Goal: Task Accomplishment & Management: Use online tool/utility

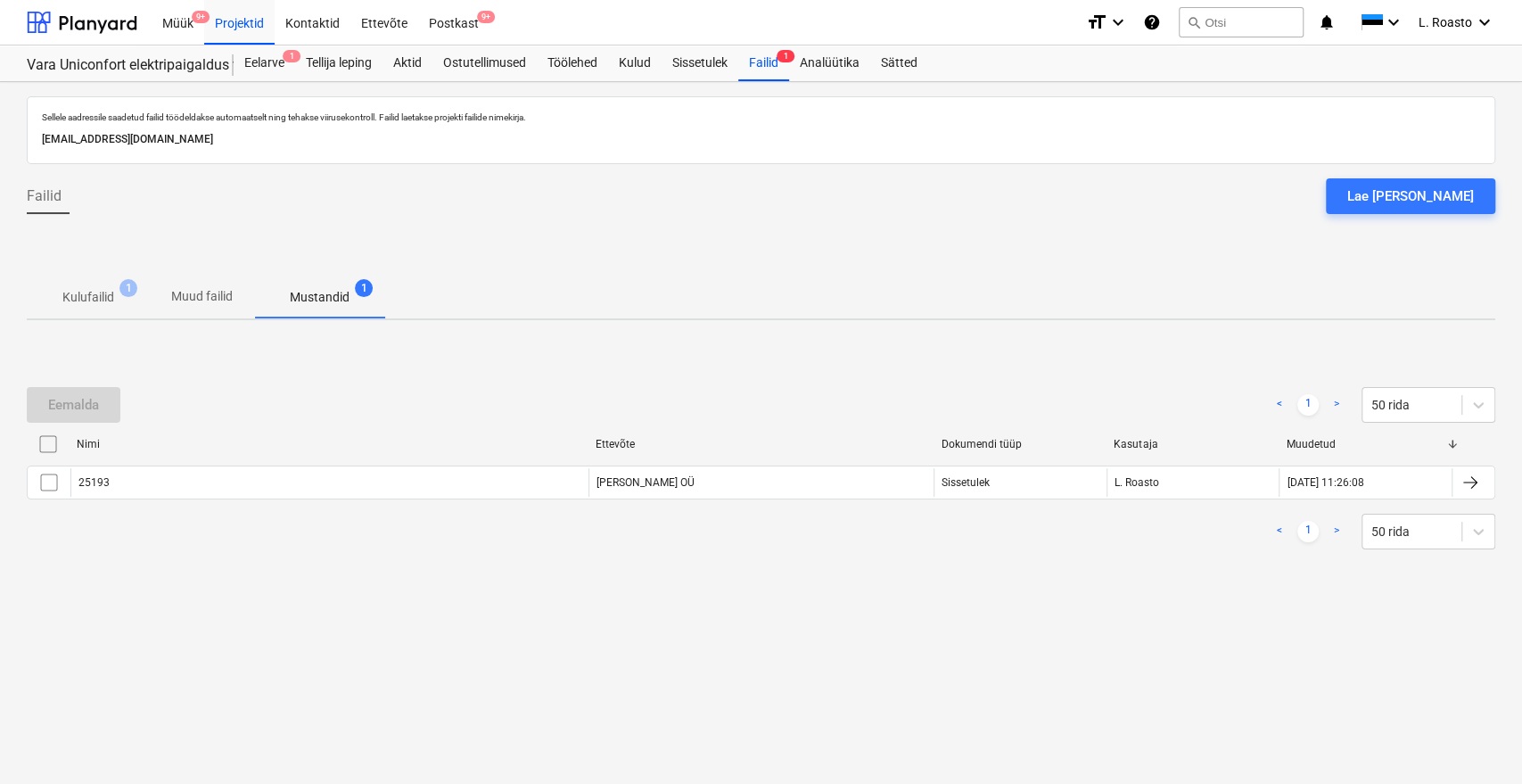
click at [1206, 699] on div "Sellele aadressile saadetud failid töödeldakse automaatselt ning tehakse viirus…" at bounding box center [761, 432] width 1522 height 701
click at [248, 64] on div "Eelarve 1" at bounding box center [264, 64] width 62 height 36
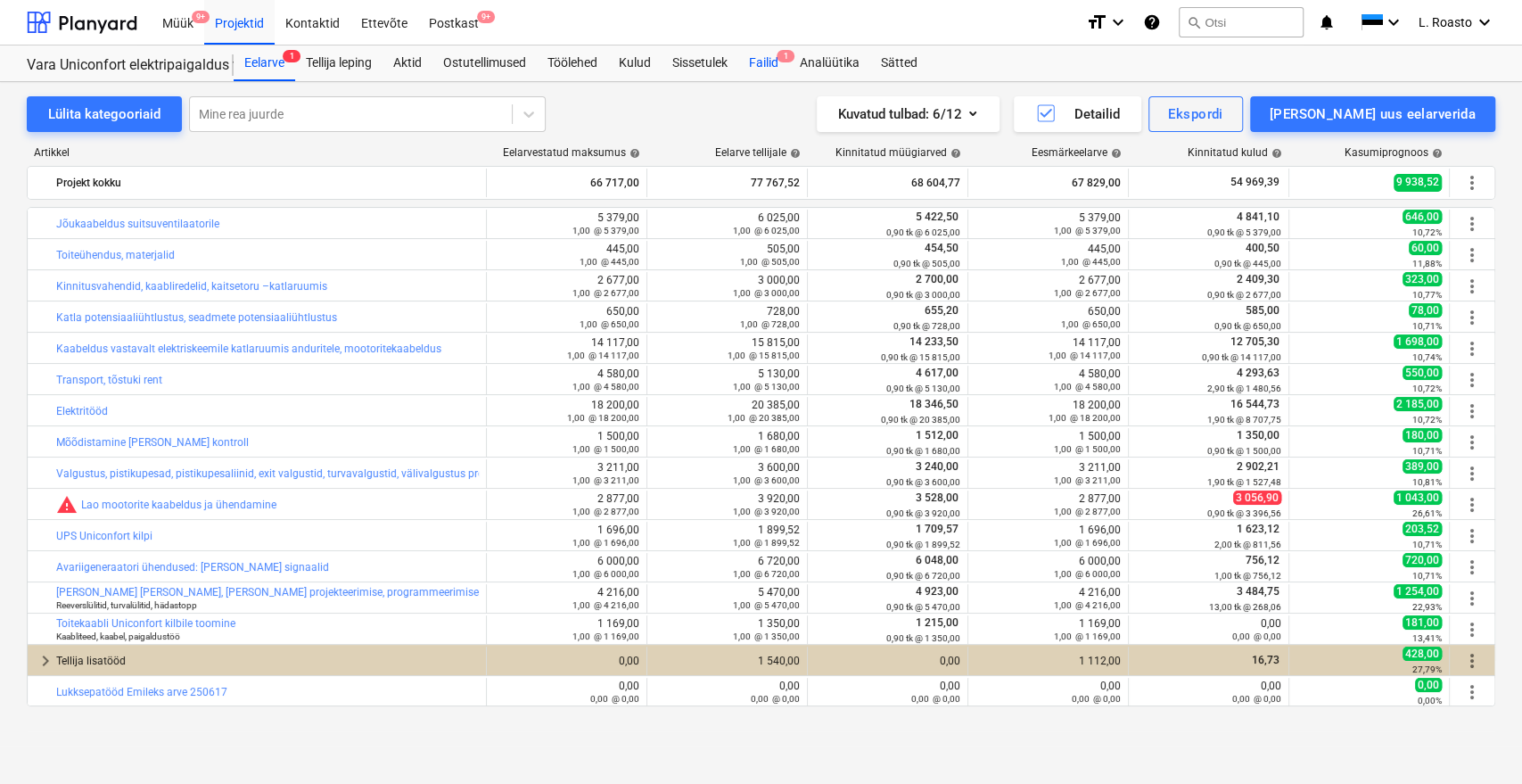
click at [765, 71] on div "Failid 1" at bounding box center [764, 64] width 51 height 36
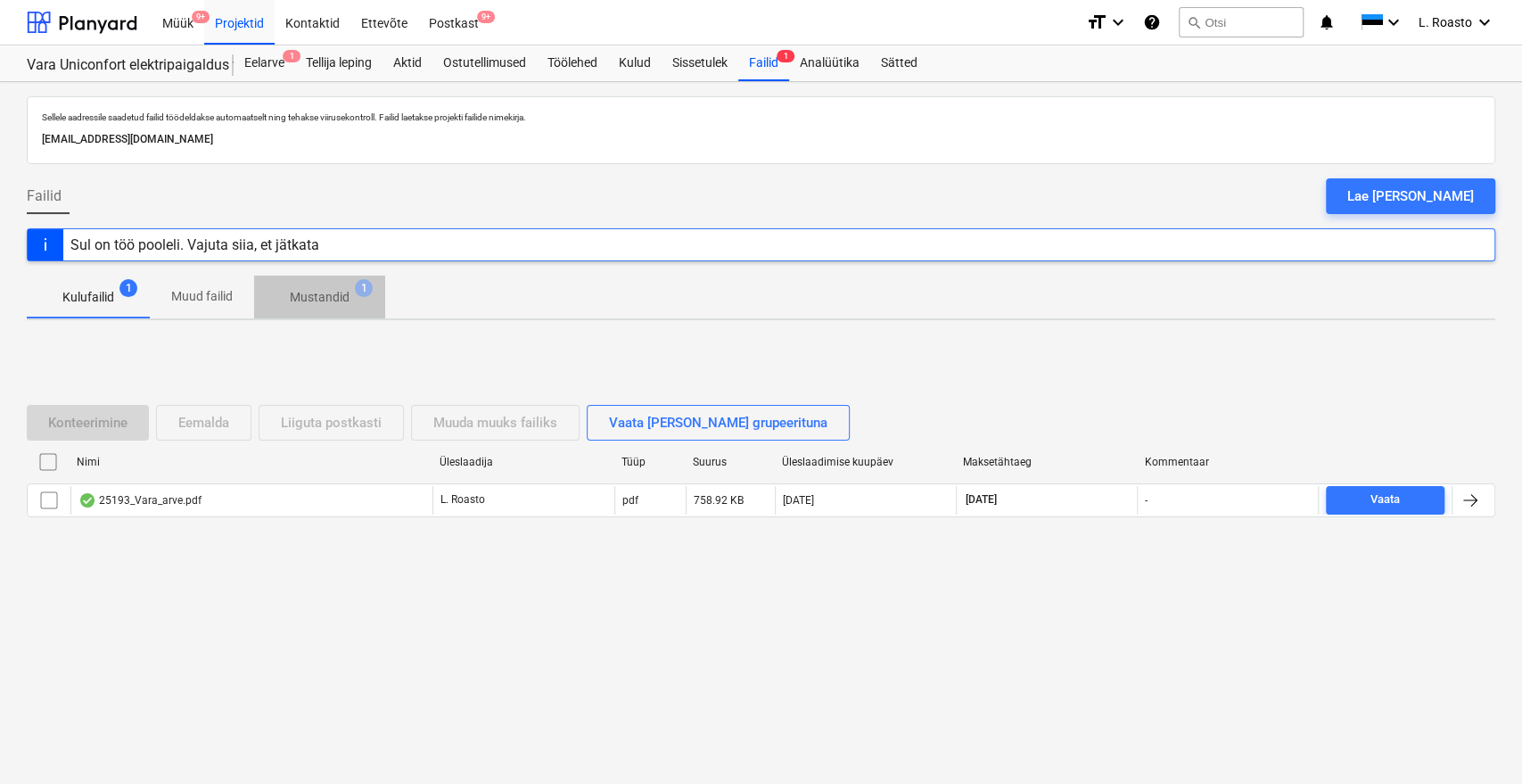
click at [319, 294] on p "Mustandid" at bounding box center [319, 297] width 60 height 19
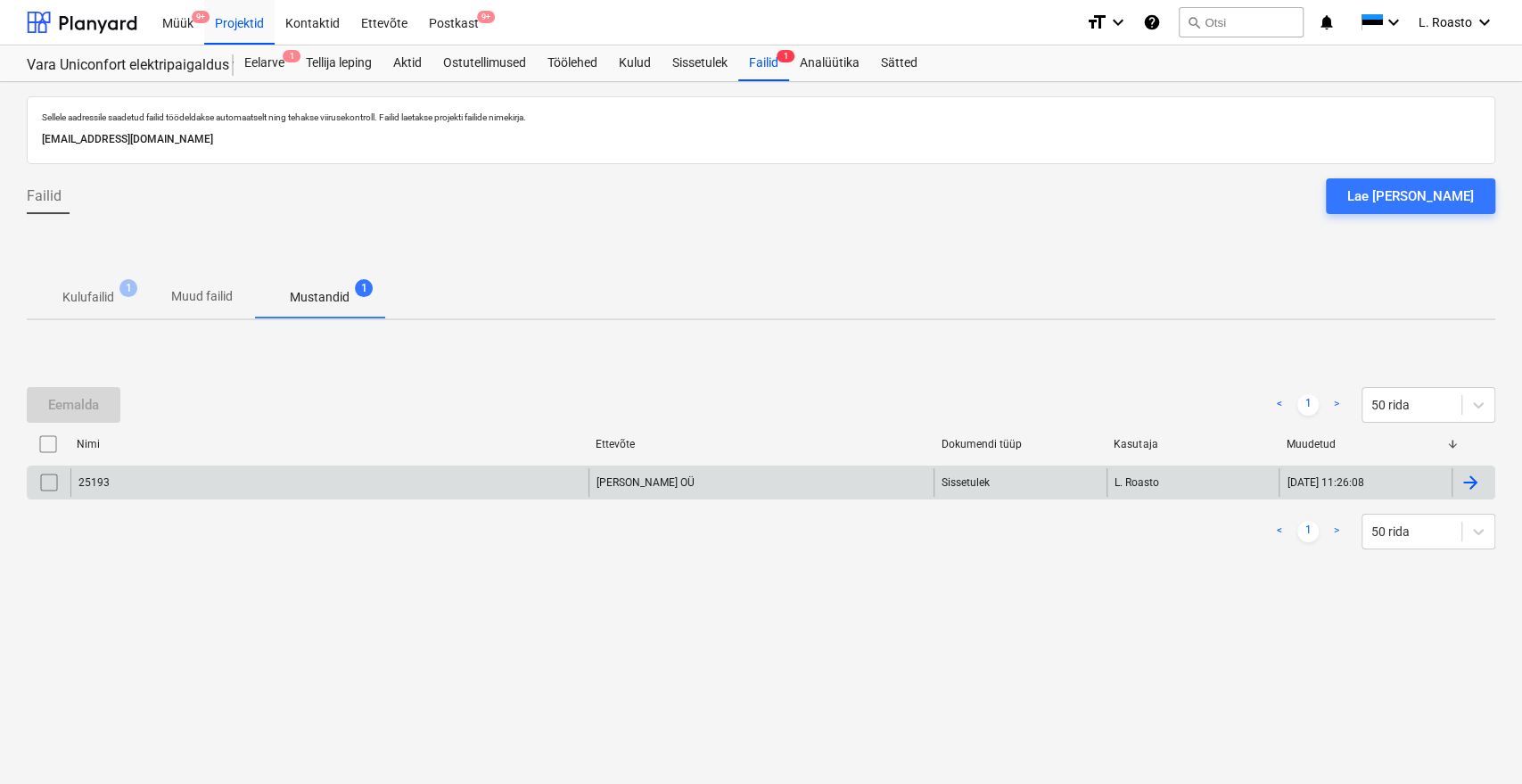
click at [1483, 487] on div at bounding box center [1474, 483] width 43 height 29
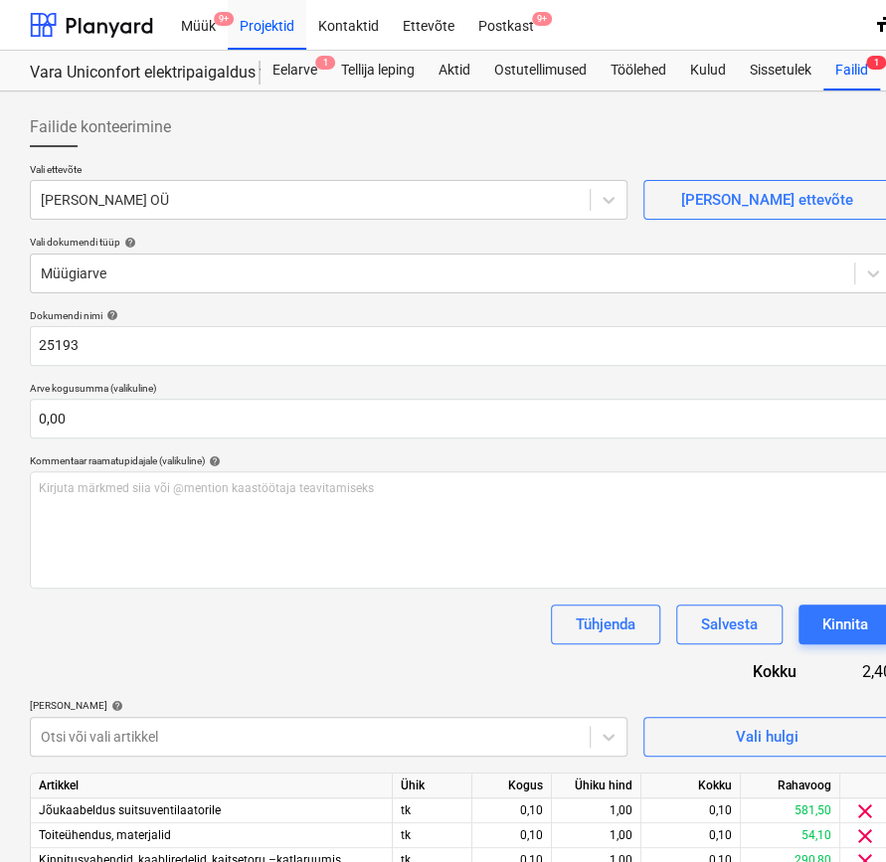
click at [242, 654] on div "Dokumendi nimi help 25193 Arve kogusumma (valikuline) 0,00 Kommentaar raamatupi…" at bounding box center [461, 759] width 862 height 901
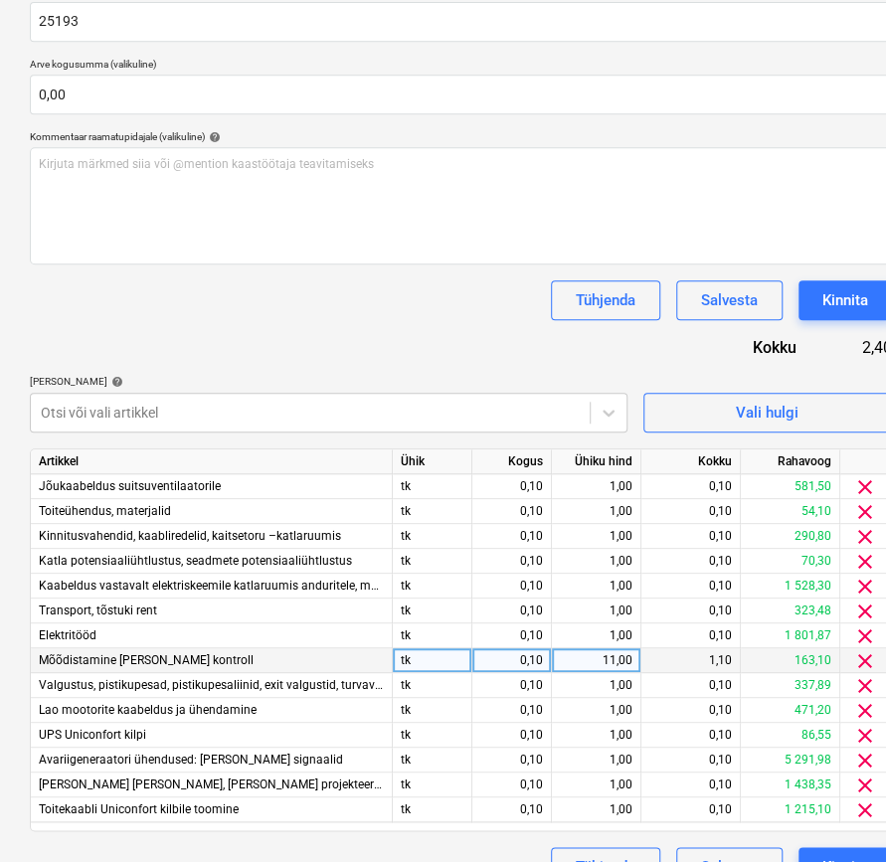
scroll to position [365, 0]
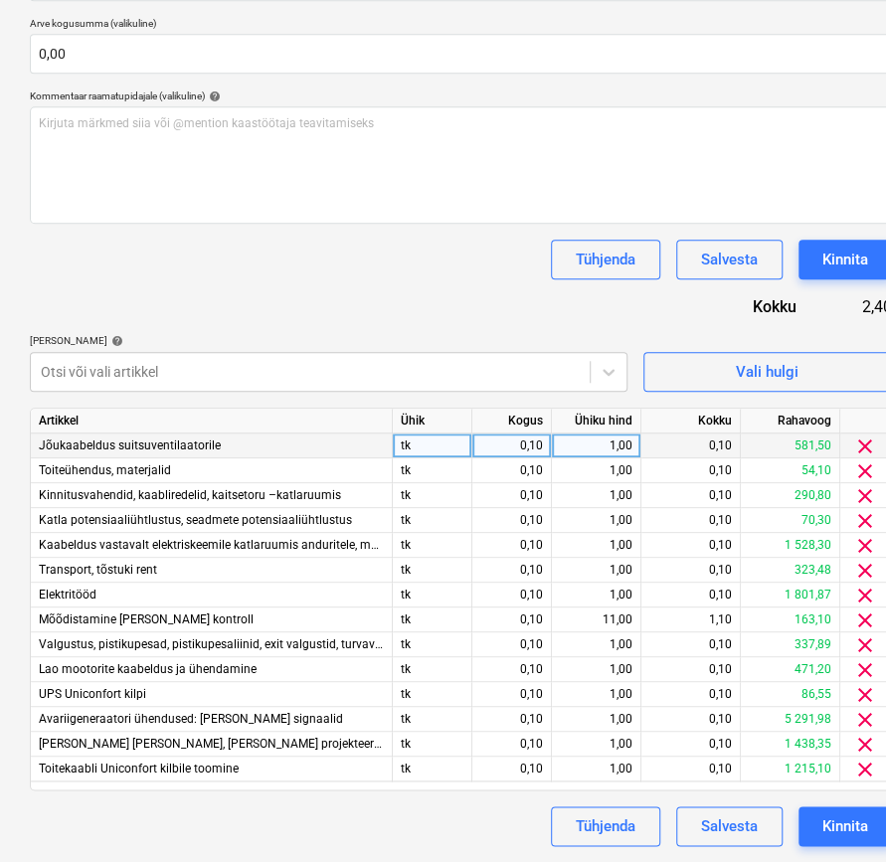
click at [598, 451] on div "1,00" at bounding box center [596, 445] width 73 height 25
type input "6025"
type input "505"
type input "3000"
type input "728"
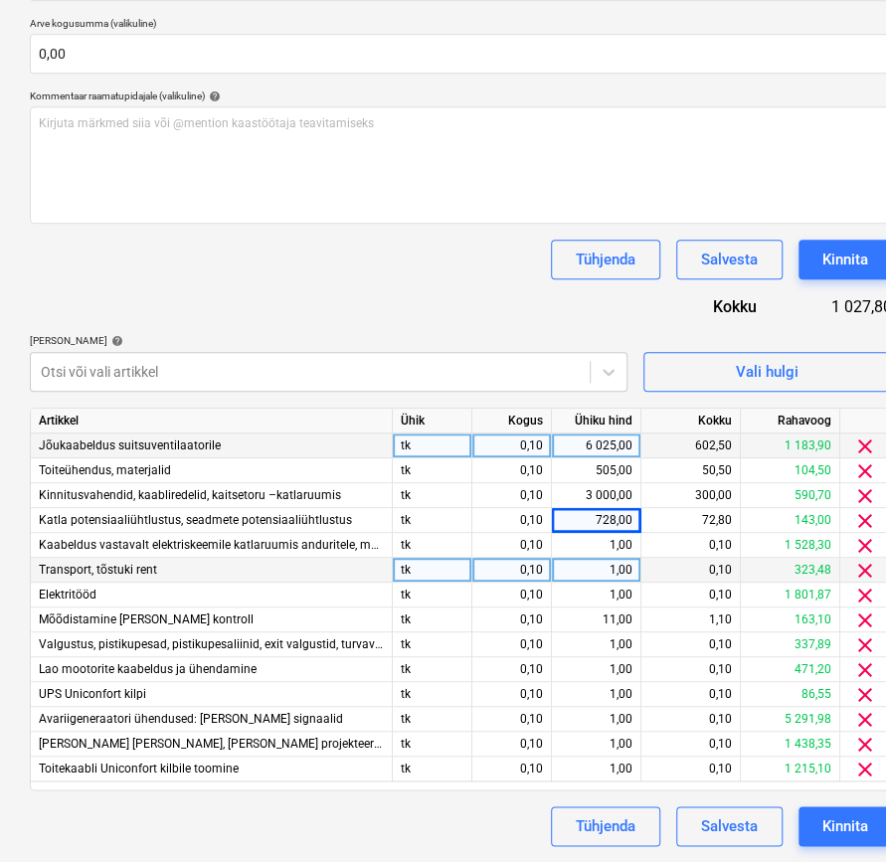
click at [611, 559] on div "1,00" at bounding box center [596, 570] width 73 height 25
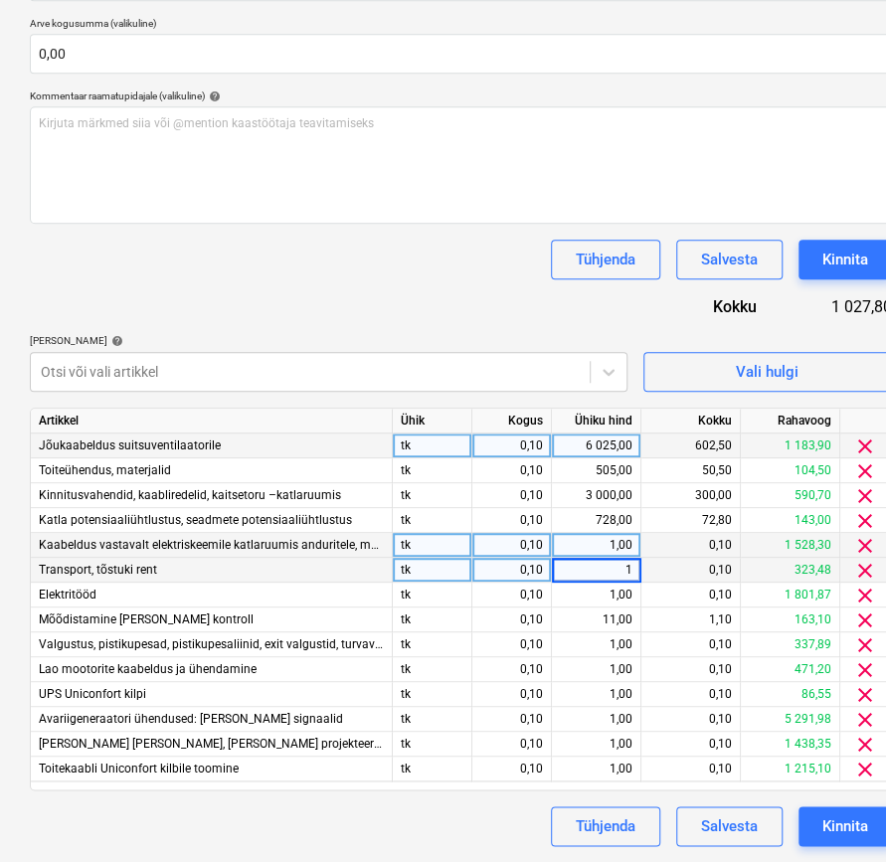
click at [614, 544] on div "1,00" at bounding box center [596, 545] width 73 height 25
type input "15815"
type input "5130"
type input "20385"
type input "1680"
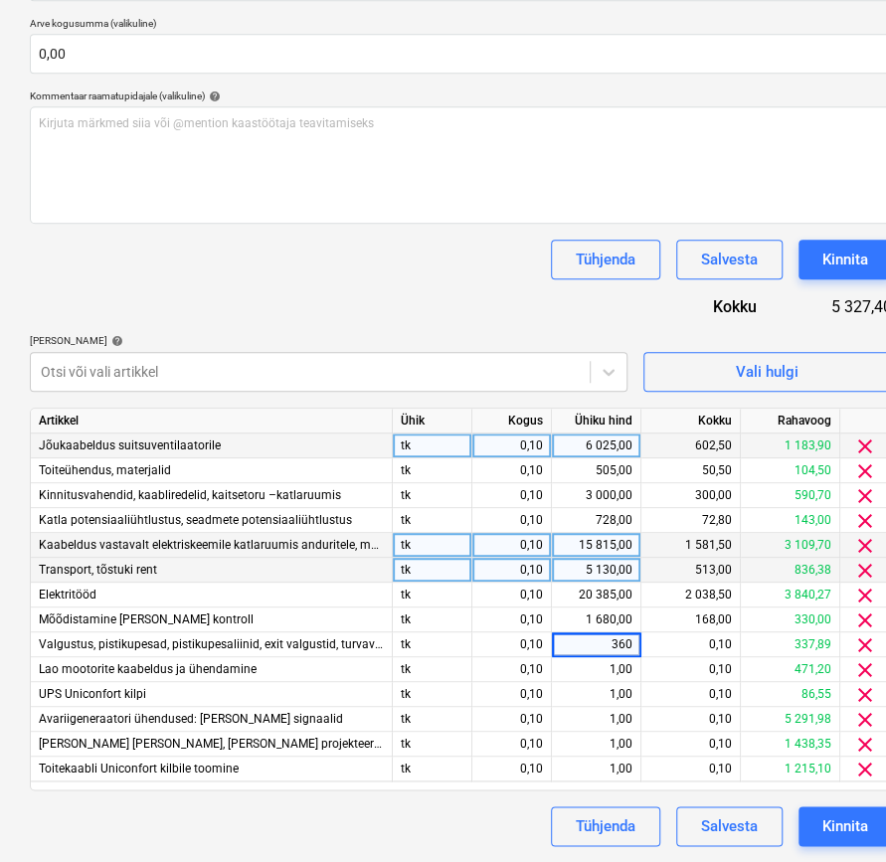
type input "3600"
type input "3920"
type input "1899,52"
type input "6720"
type input "5470"
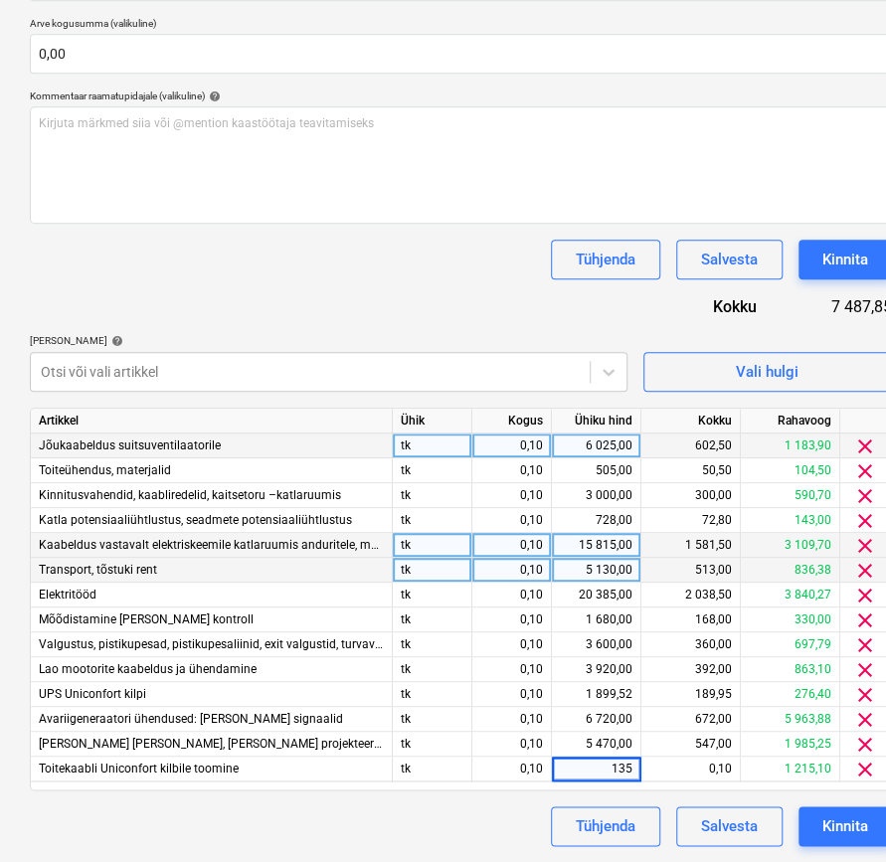
type input "1350"
click at [453, 300] on div "Dokumendi nimi help 25193 Arve kogusumma (valikuline) 0,00 Kommentaar raamatupi…" at bounding box center [461, 394] width 862 height 901
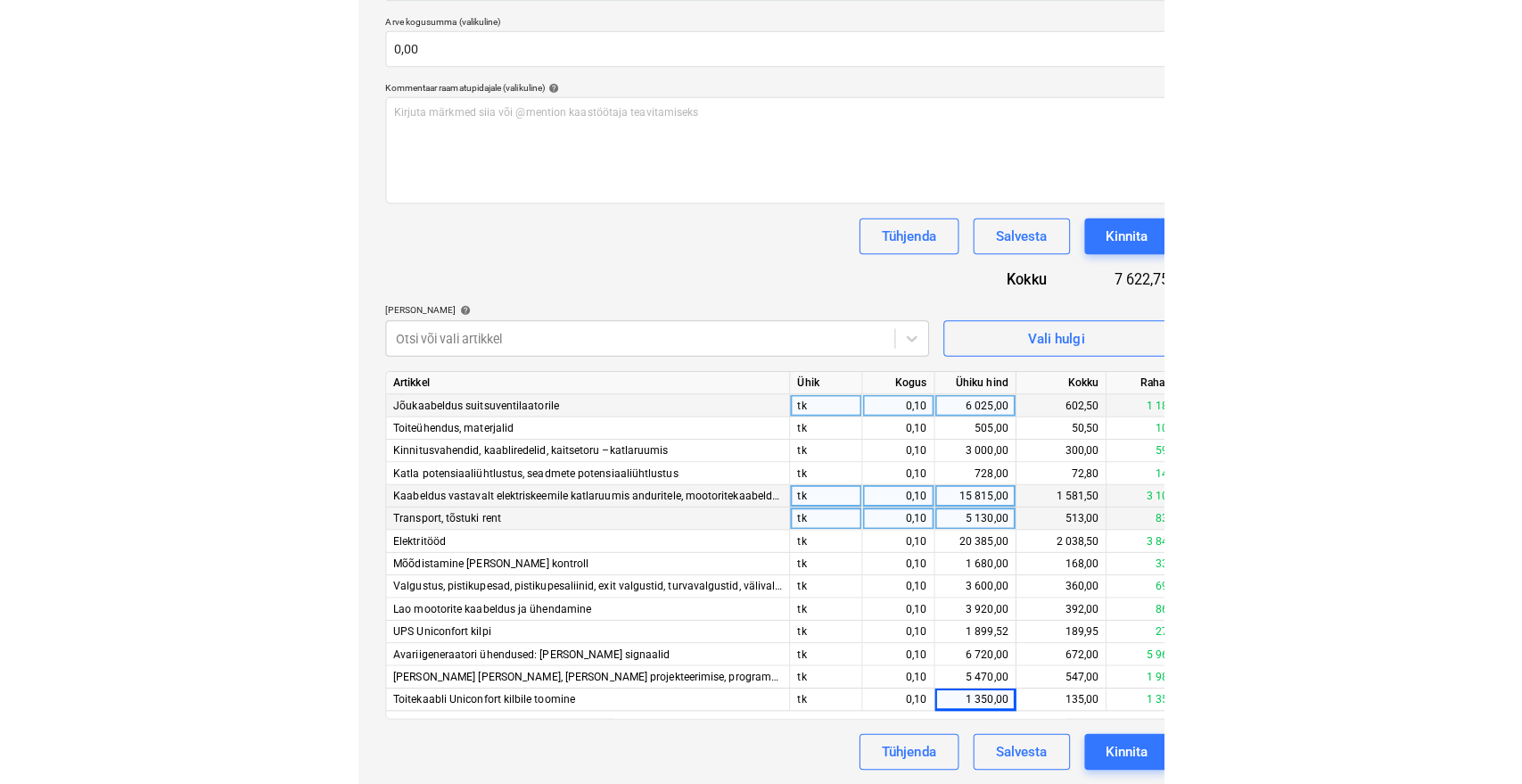
scroll to position [316, 0]
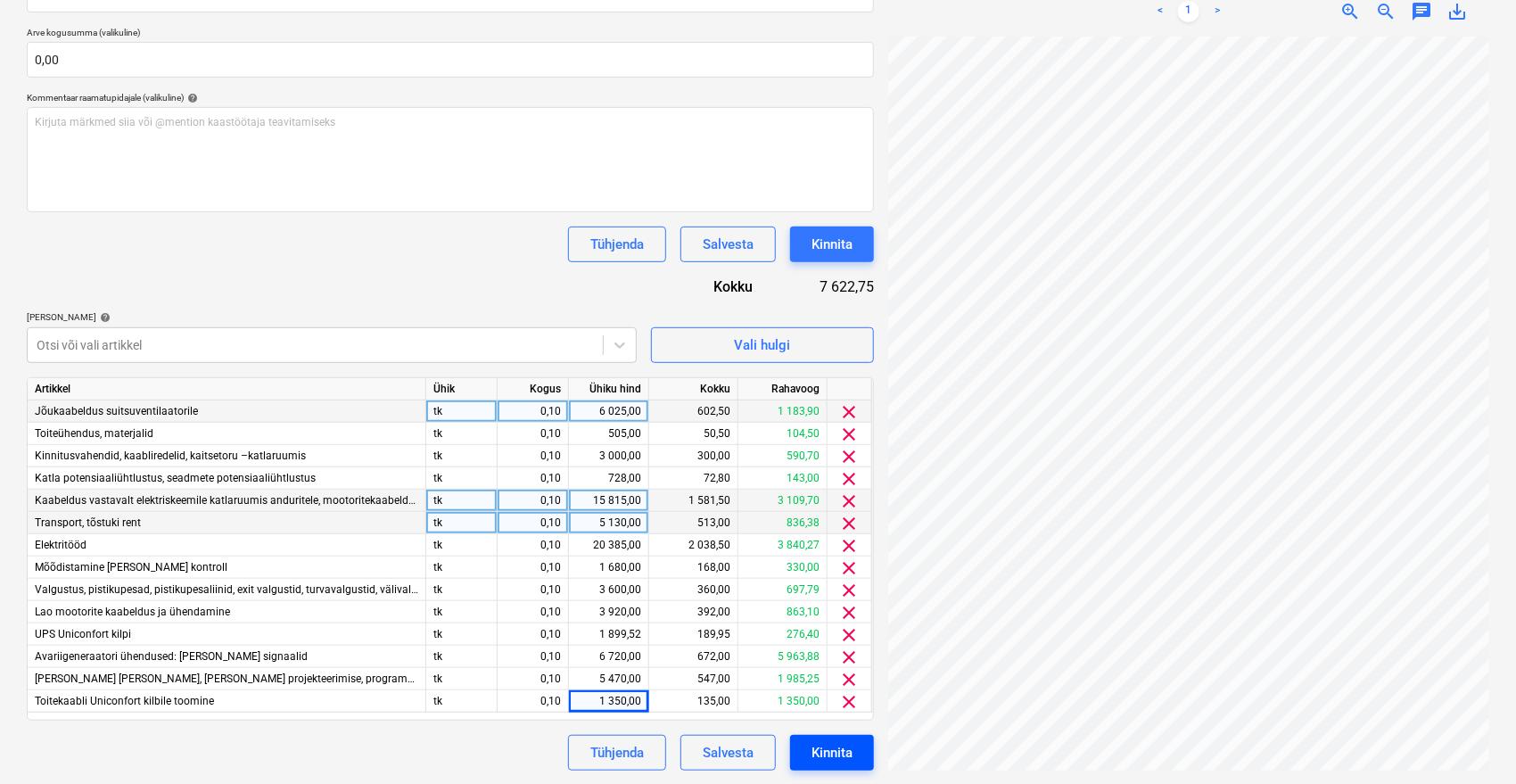
click at [849, 751] on div "Kinnita" at bounding box center [832, 753] width 41 height 23
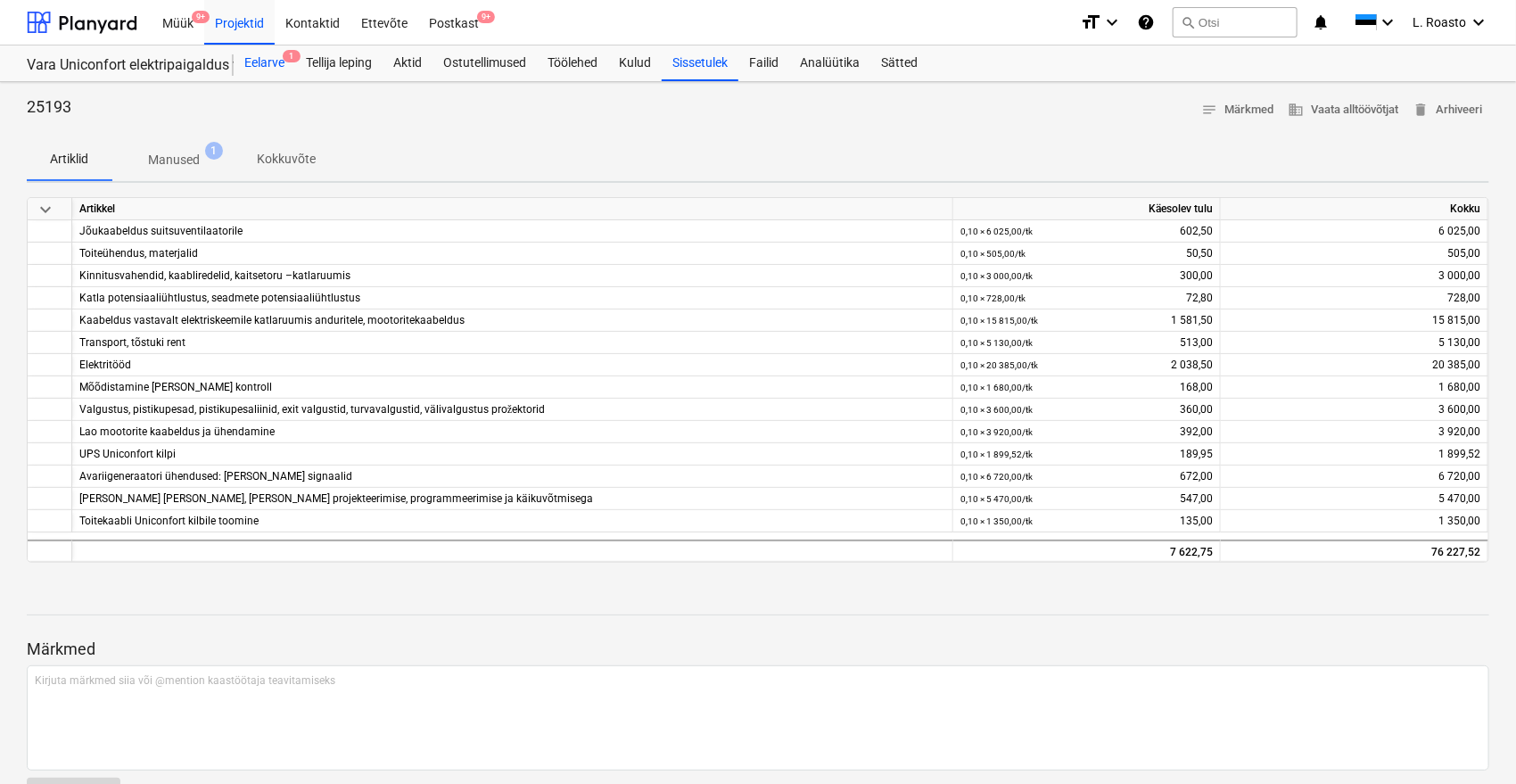
click at [250, 65] on div "Eelarve 1" at bounding box center [264, 64] width 62 height 36
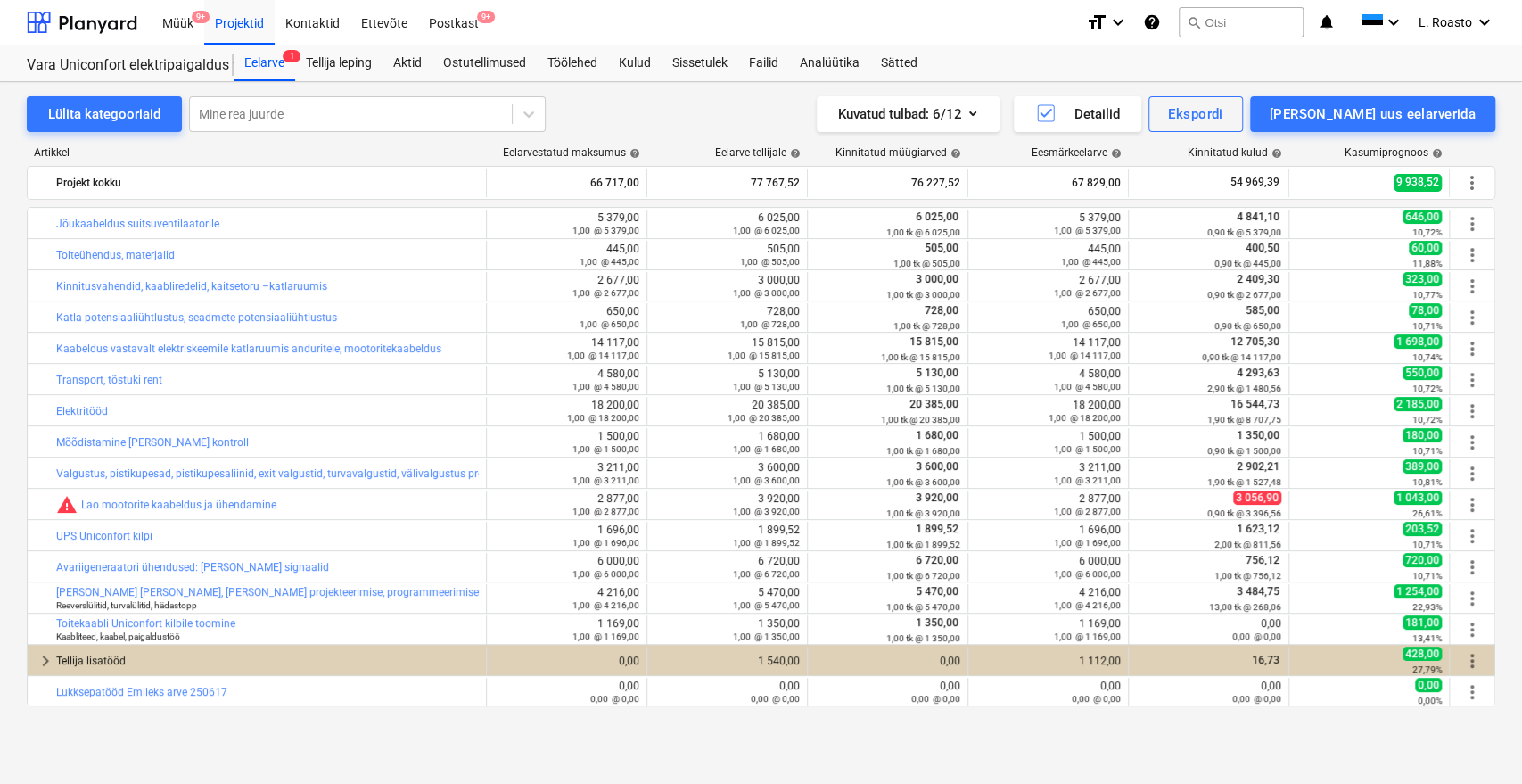
click at [578, 740] on div "Lülita kategooriaid Mine rea juurde Kuvatud tulbad : 6/12 Detailid Ekspordi Lis…" at bounding box center [761, 413] width 1522 height 663
click at [232, 28] on div "Projektid" at bounding box center [240, 22] width 71 height 46
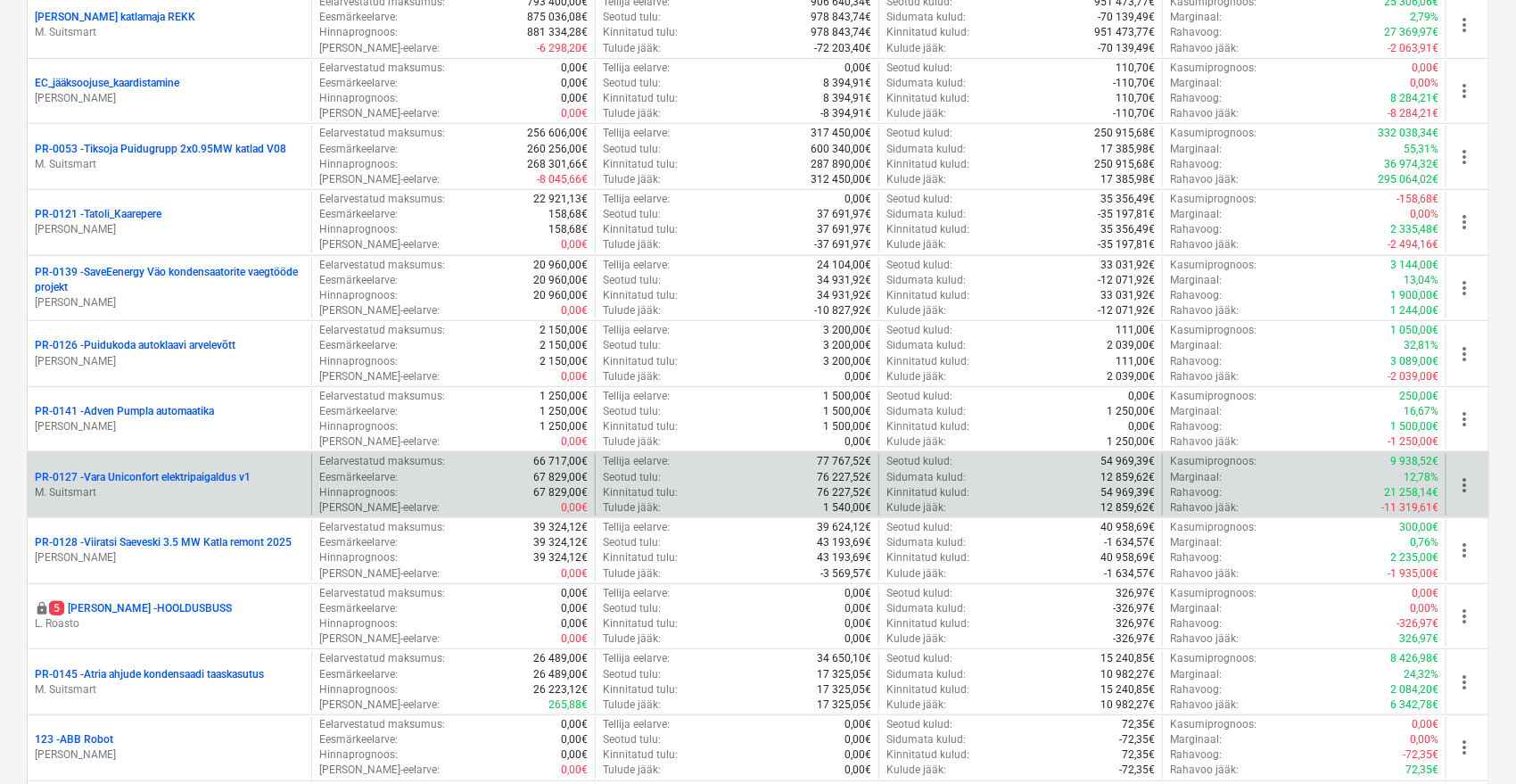
scroll to position [905, 0]
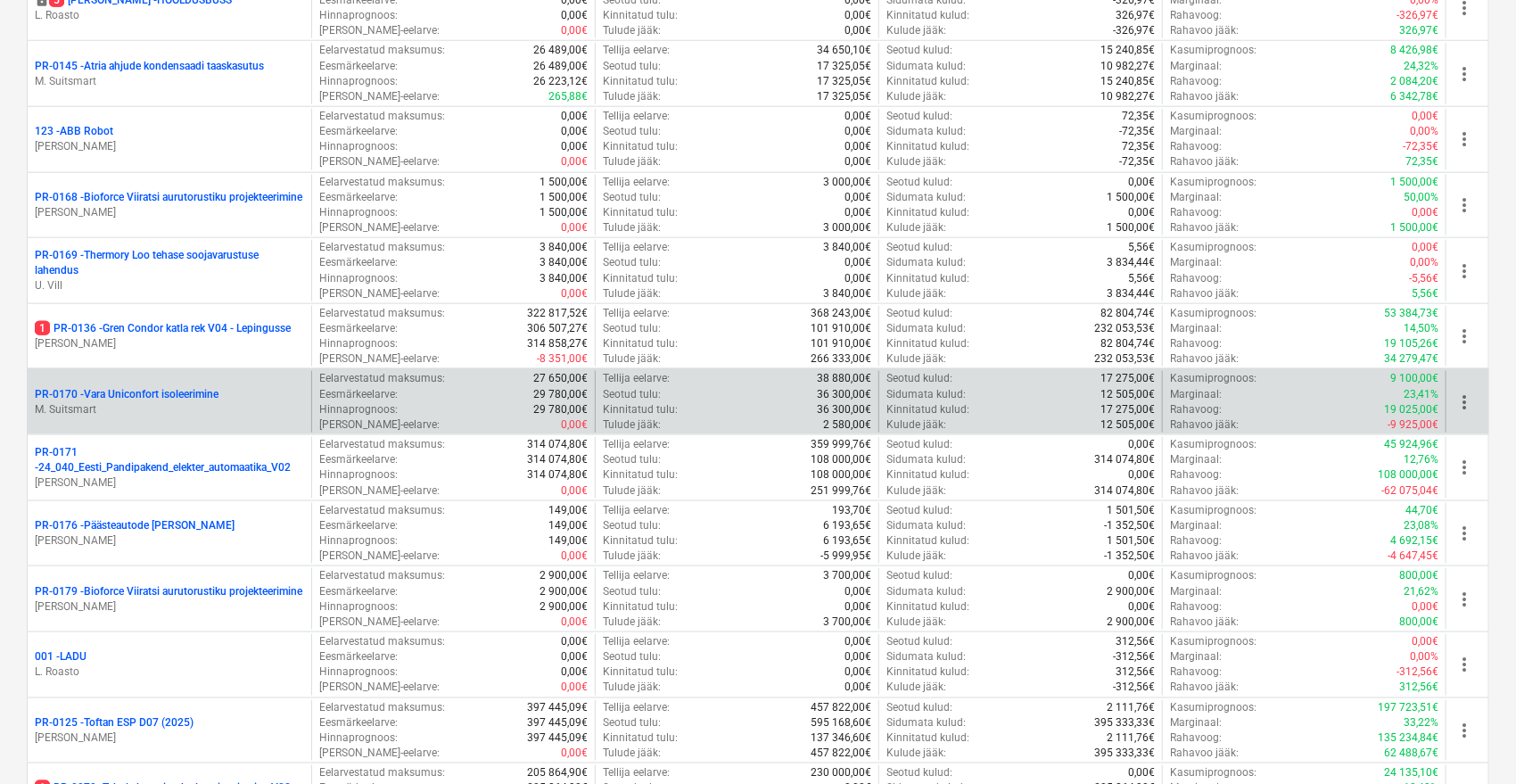
click at [143, 388] on p "PR-0170 - Vara Uniconfort isoleerimine" at bounding box center [126, 394] width 184 height 15
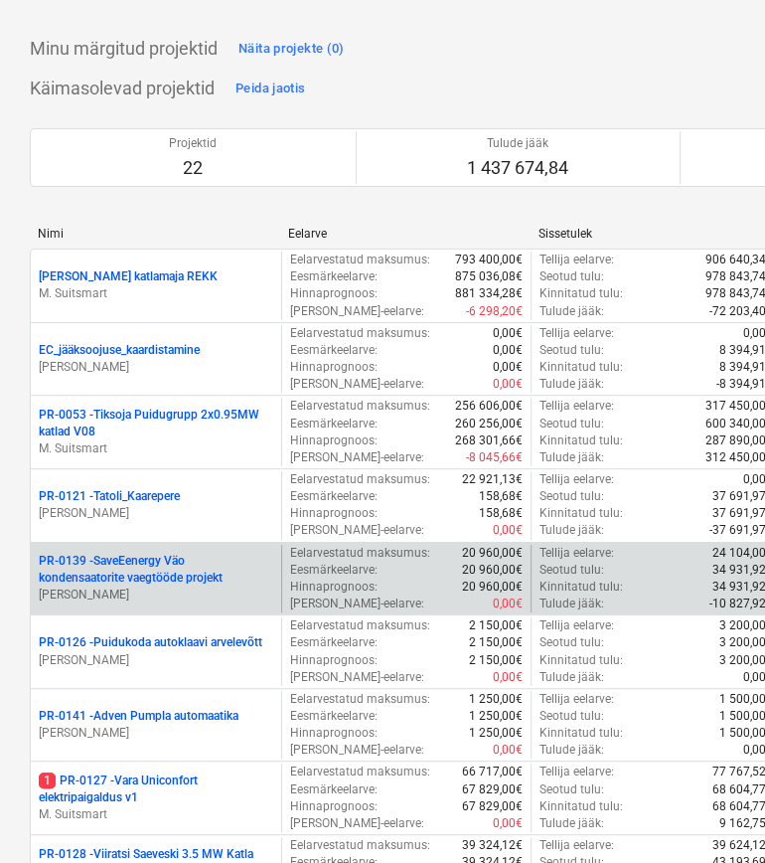
scroll to position [110, 0]
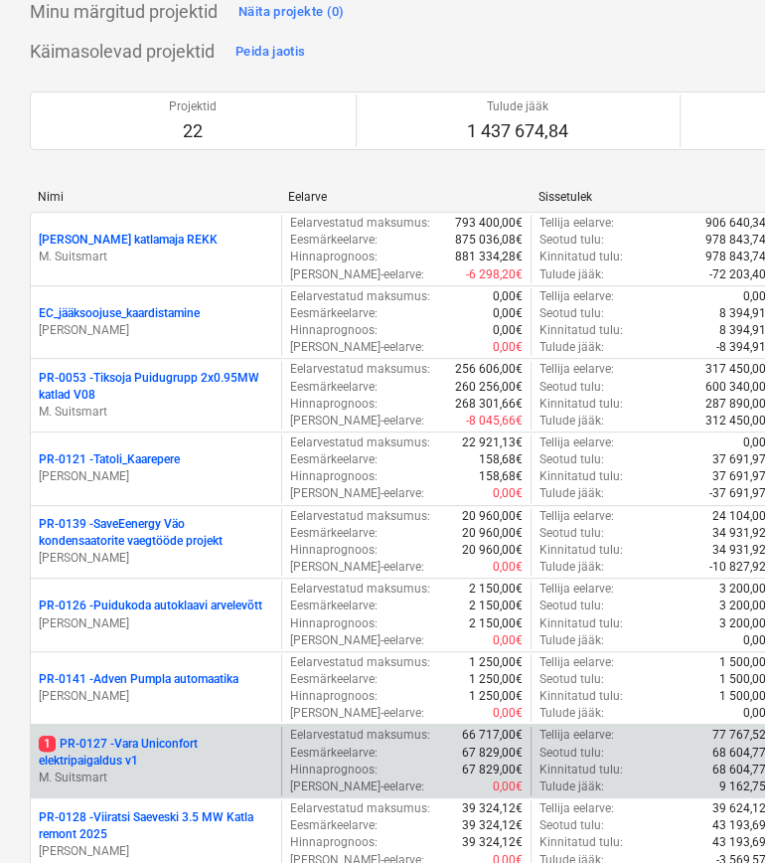
click at [150, 745] on p "1 PR-0127 - Vara Uniconfort elektripaigaldus v1" at bounding box center [156, 752] width 235 height 34
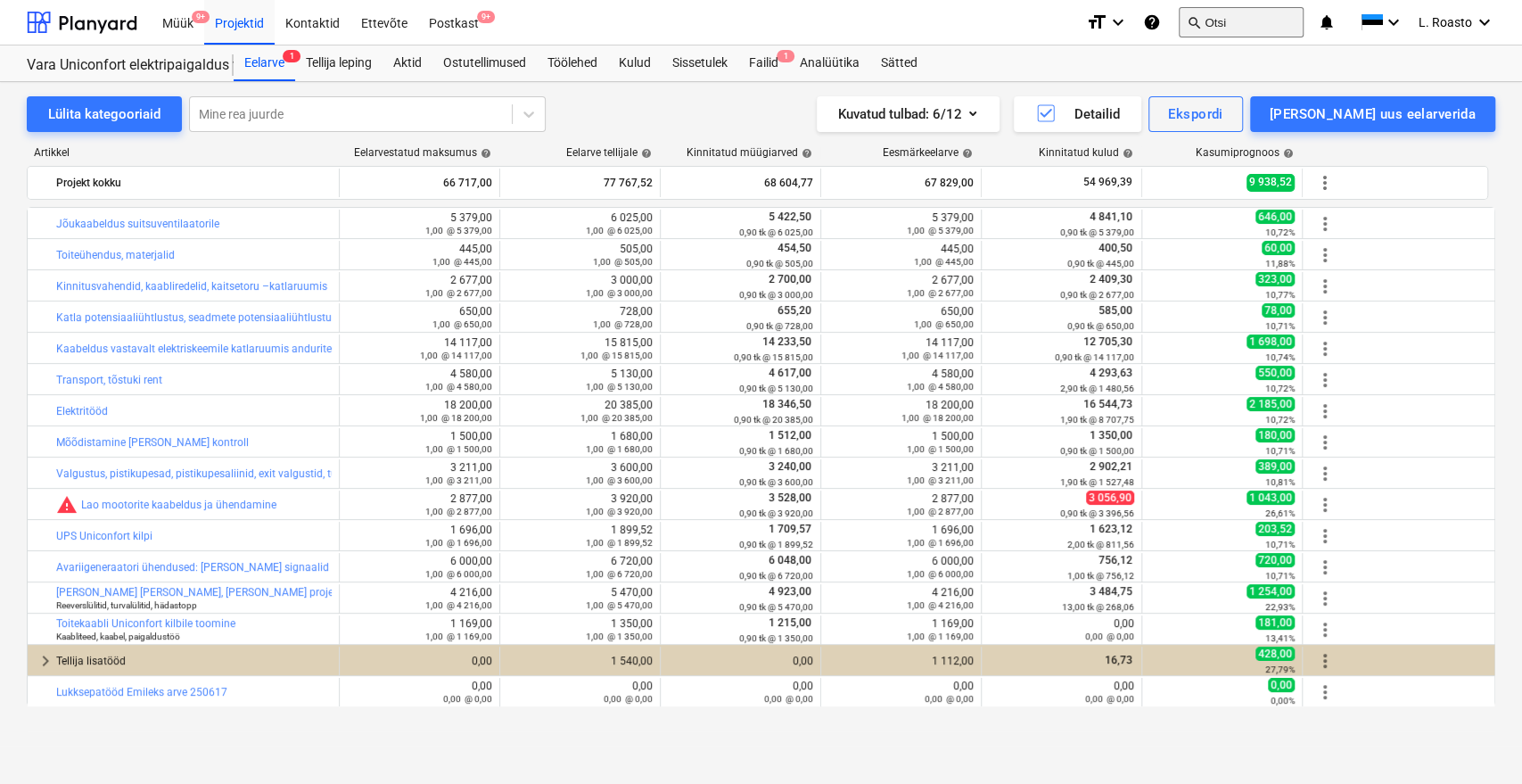
click at [1249, 18] on button "search Otsi" at bounding box center [1241, 22] width 125 height 30
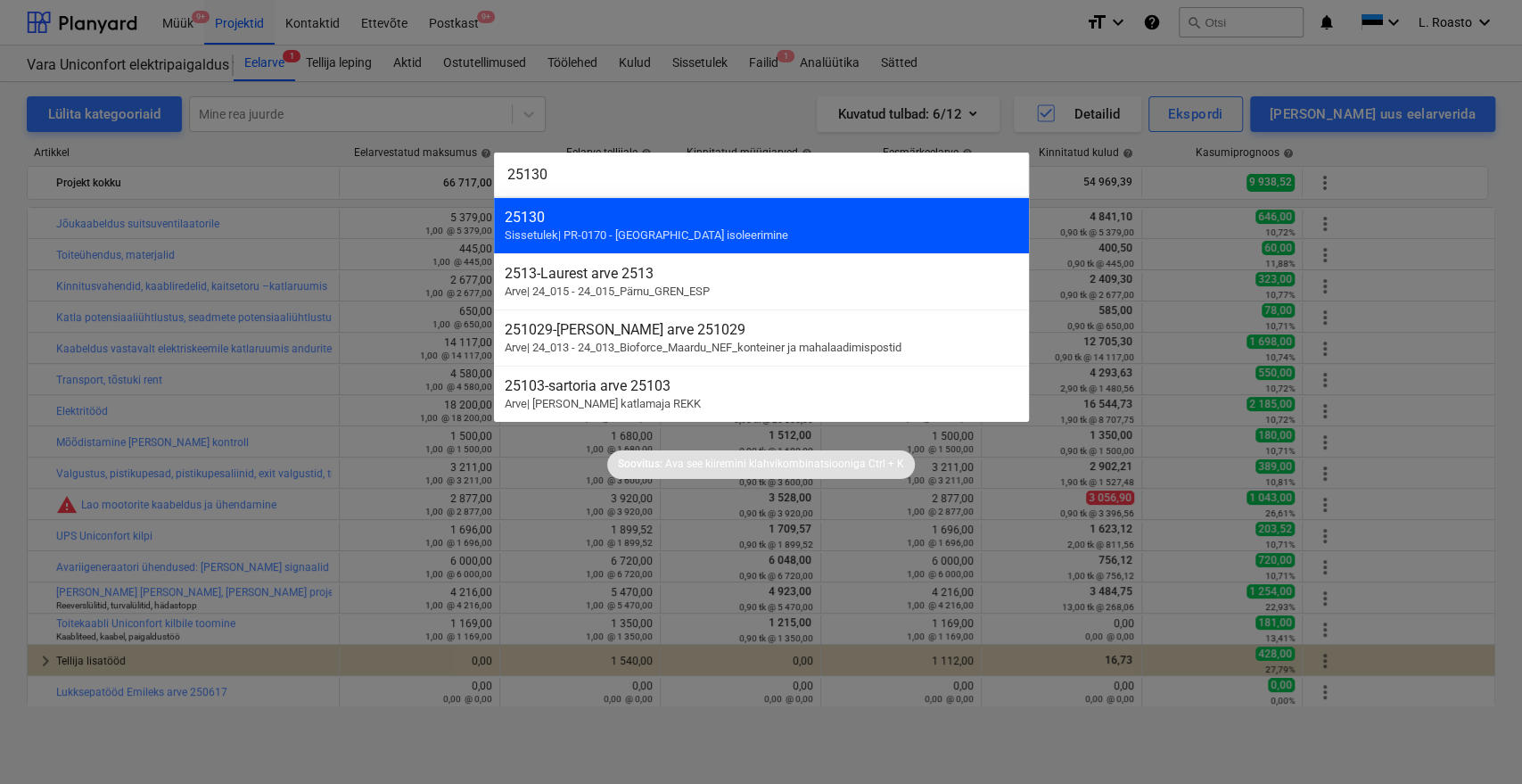
type input "25130"
click at [778, 212] on div "25130" at bounding box center [762, 217] width 513 height 17
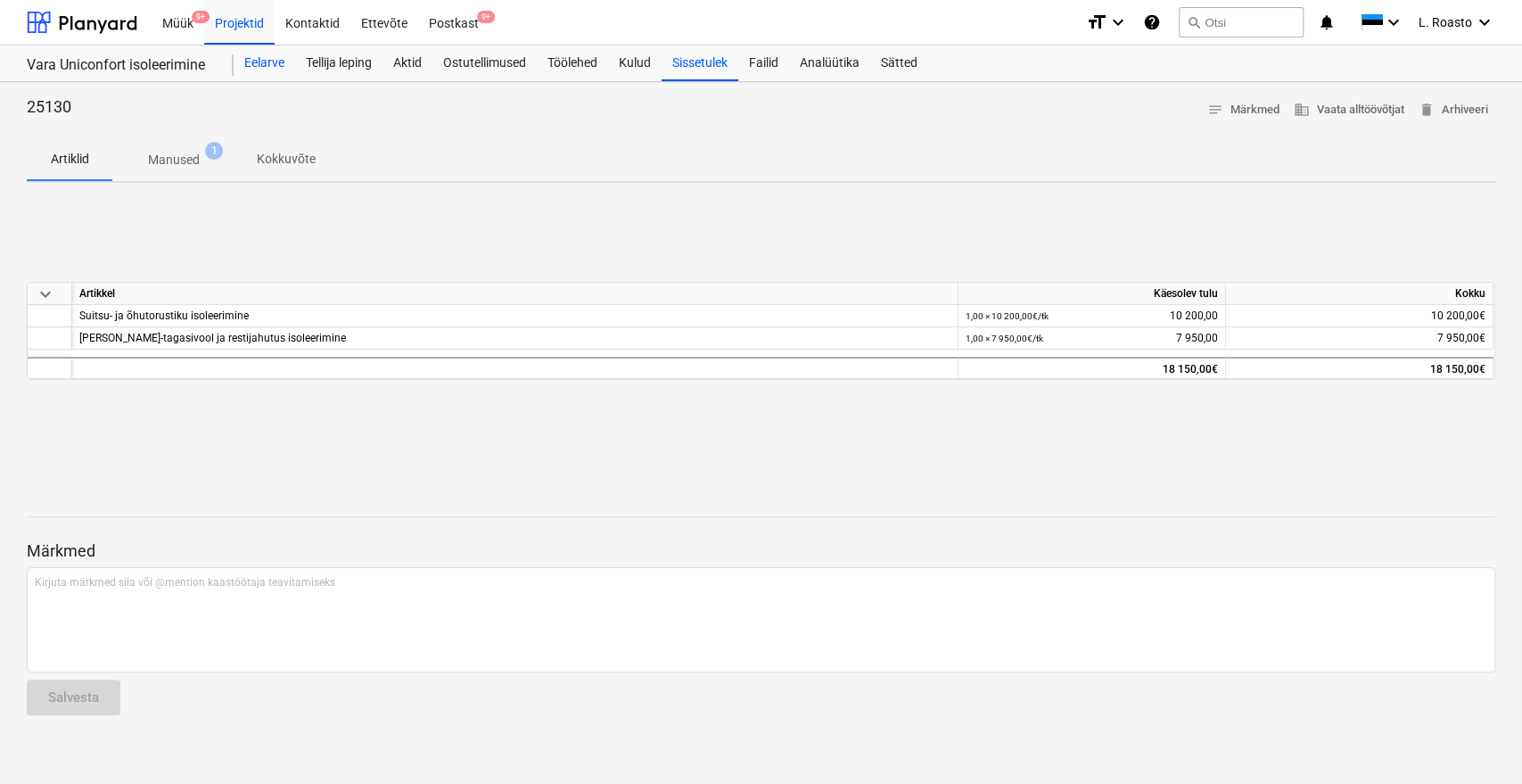
click at [247, 63] on div "Eelarve" at bounding box center [264, 64] width 62 height 36
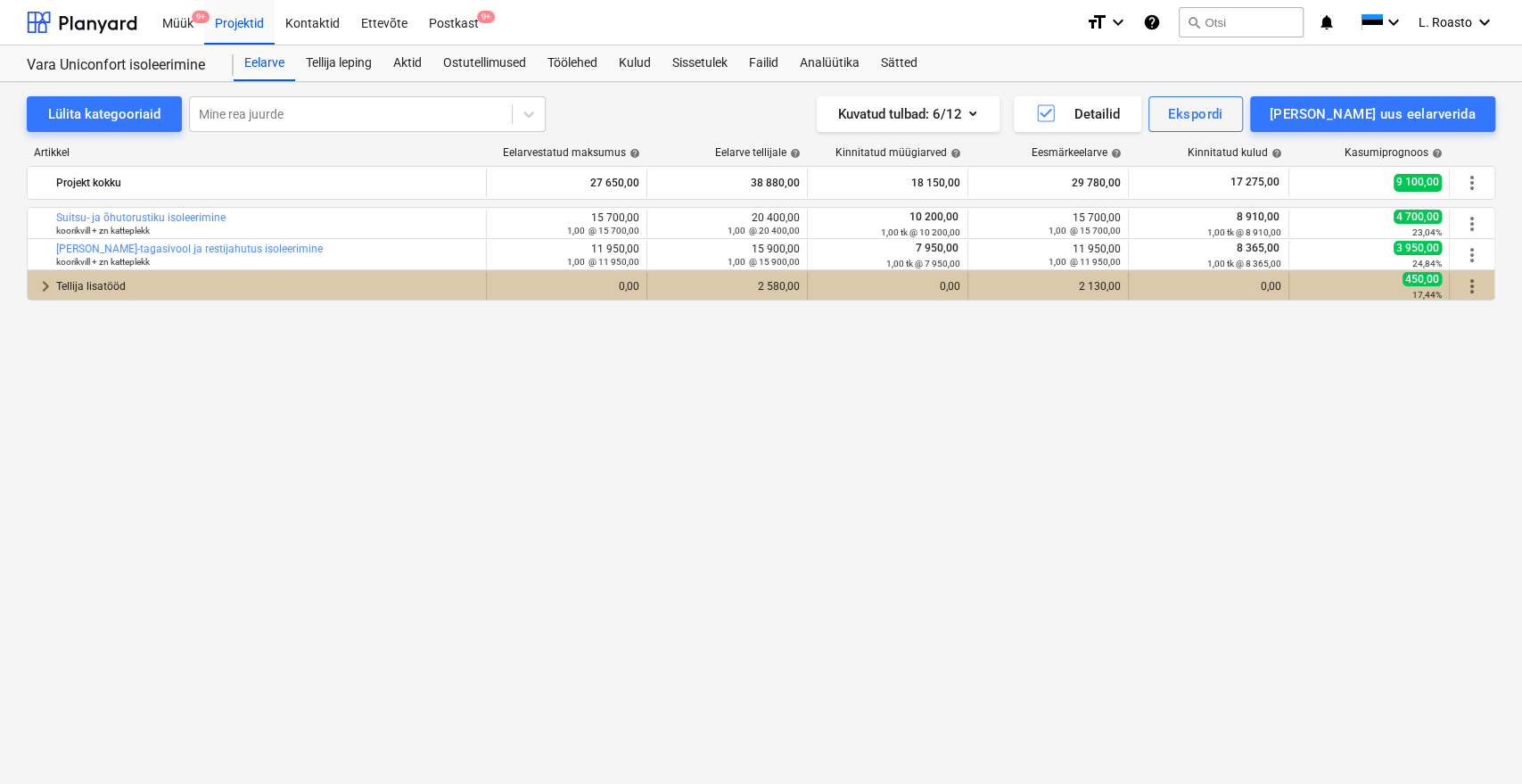
click at [156, 289] on div "Tellija lisatööd" at bounding box center [267, 286] width 423 height 29
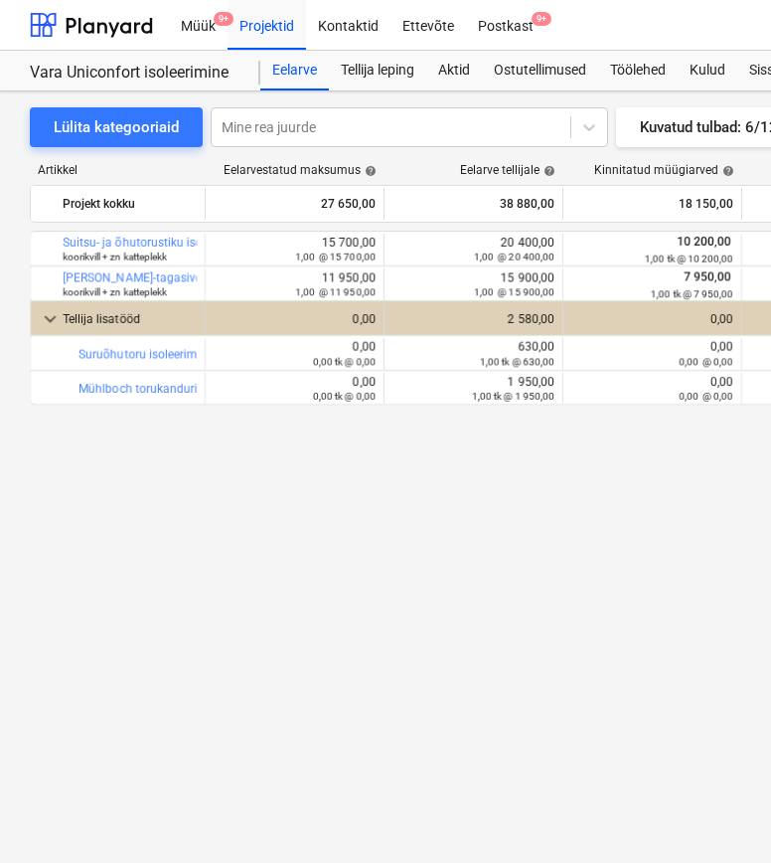
drag, startPoint x: 263, startPoint y: 478, endPoint x: 237, endPoint y: 443, distance: 43.9
click at [203, 331] on div "bar_chart Suitsu- ja õhutorustiku isoleerimine koorikvill + zn katteplekk edit …" at bounding box center [680, 506] width 1300 height 551
click at [241, 547] on div "bar_chart Suitsu- ja õhutorustiku isoleerimine koorikvill + zn katteplekk edit …" at bounding box center [680, 506] width 1300 height 551
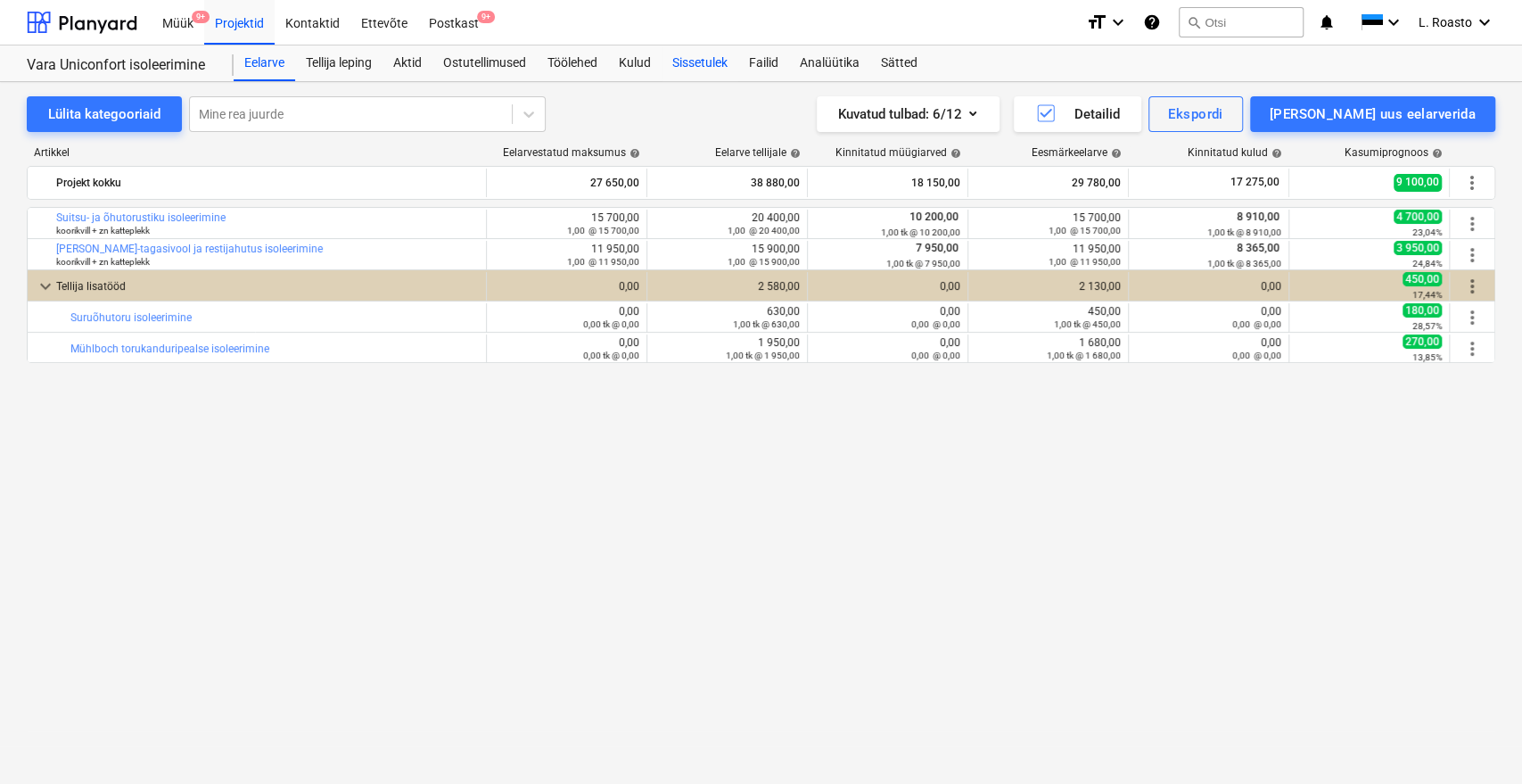
click at [702, 63] on div "Sissetulek" at bounding box center [699, 64] width 76 height 36
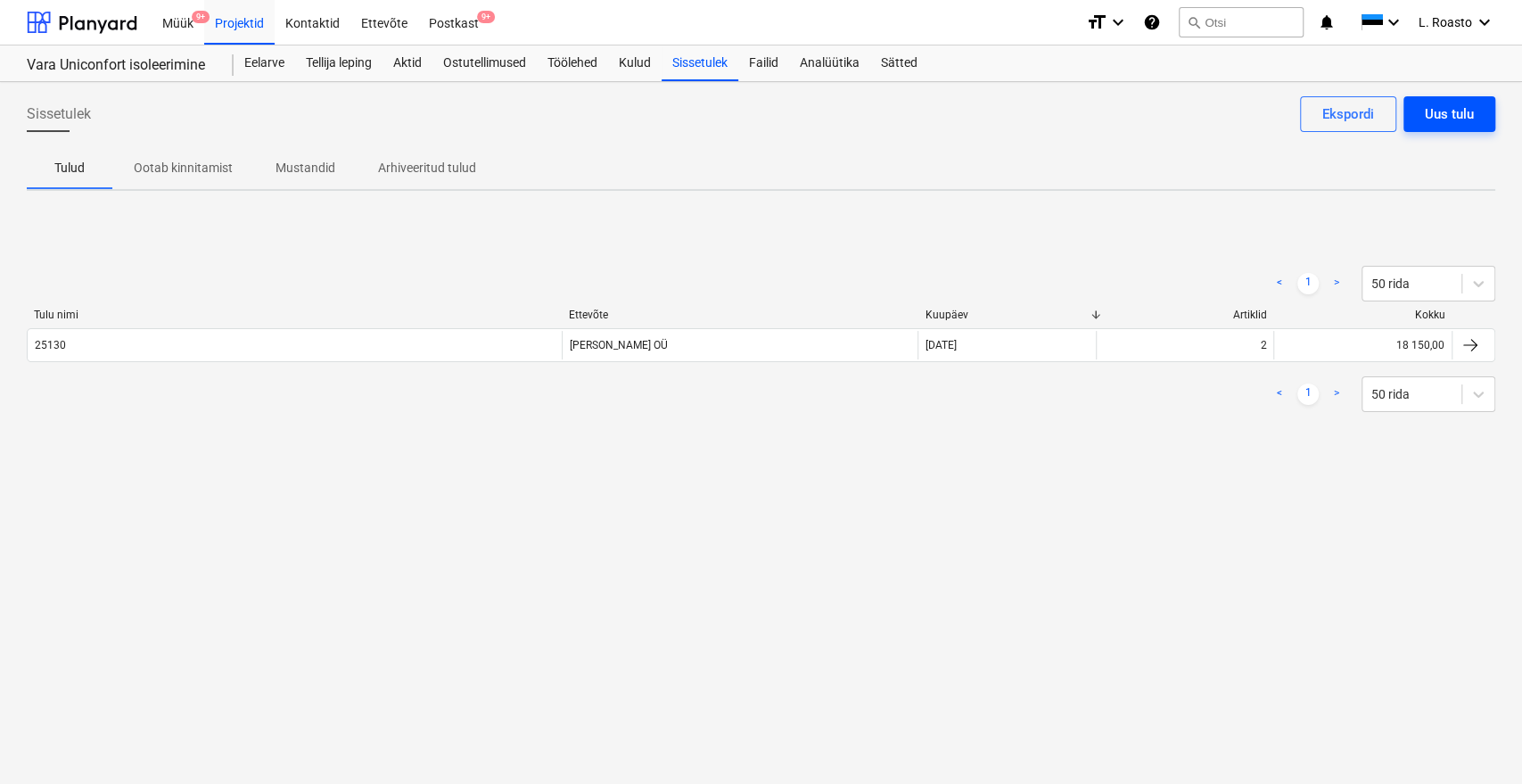
click at [1429, 117] on div "Uus tulu" at bounding box center [1449, 114] width 49 height 23
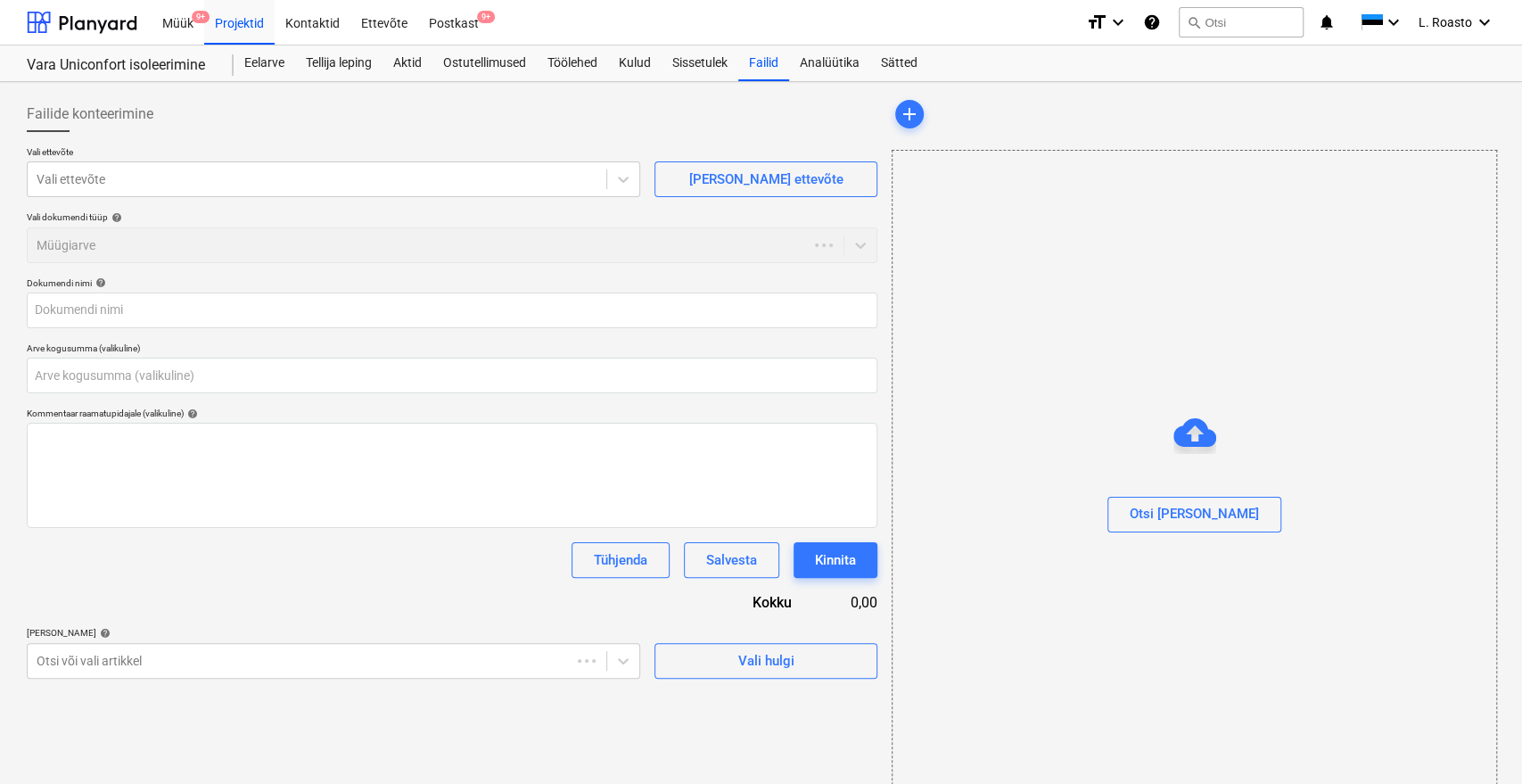
type input "0,00"
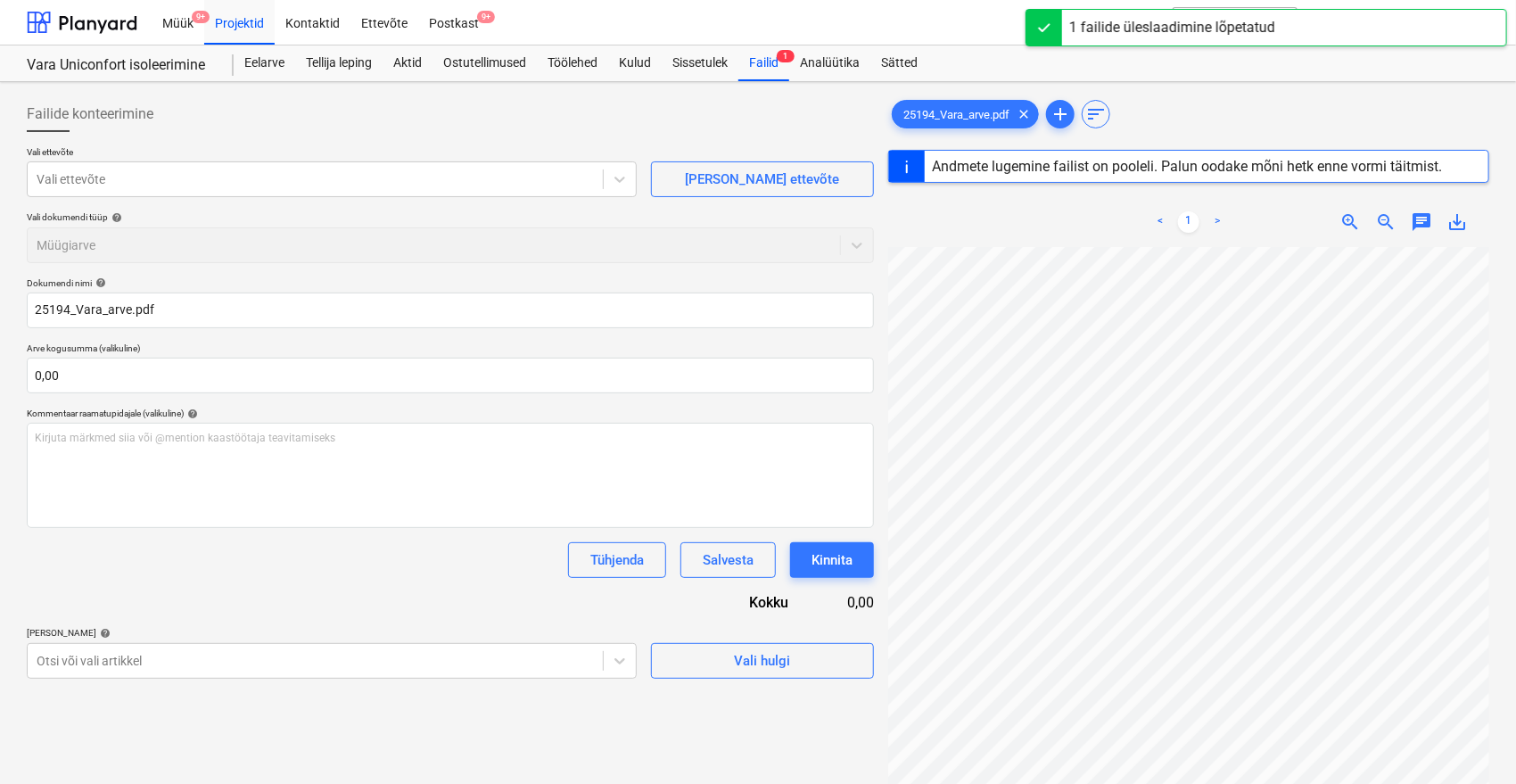
type input "25194"
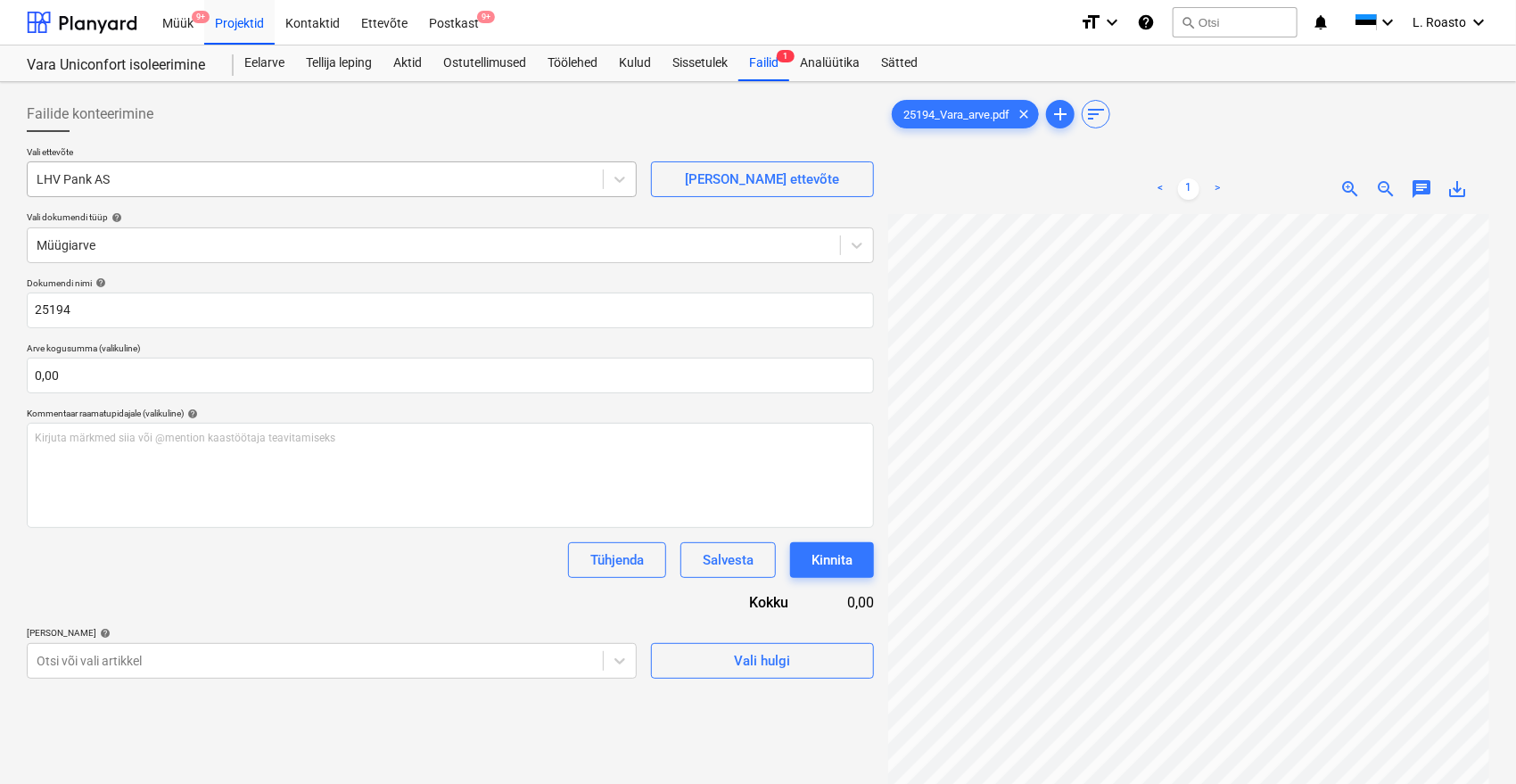
click at [182, 182] on div at bounding box center [315, 179] width 557 height 18
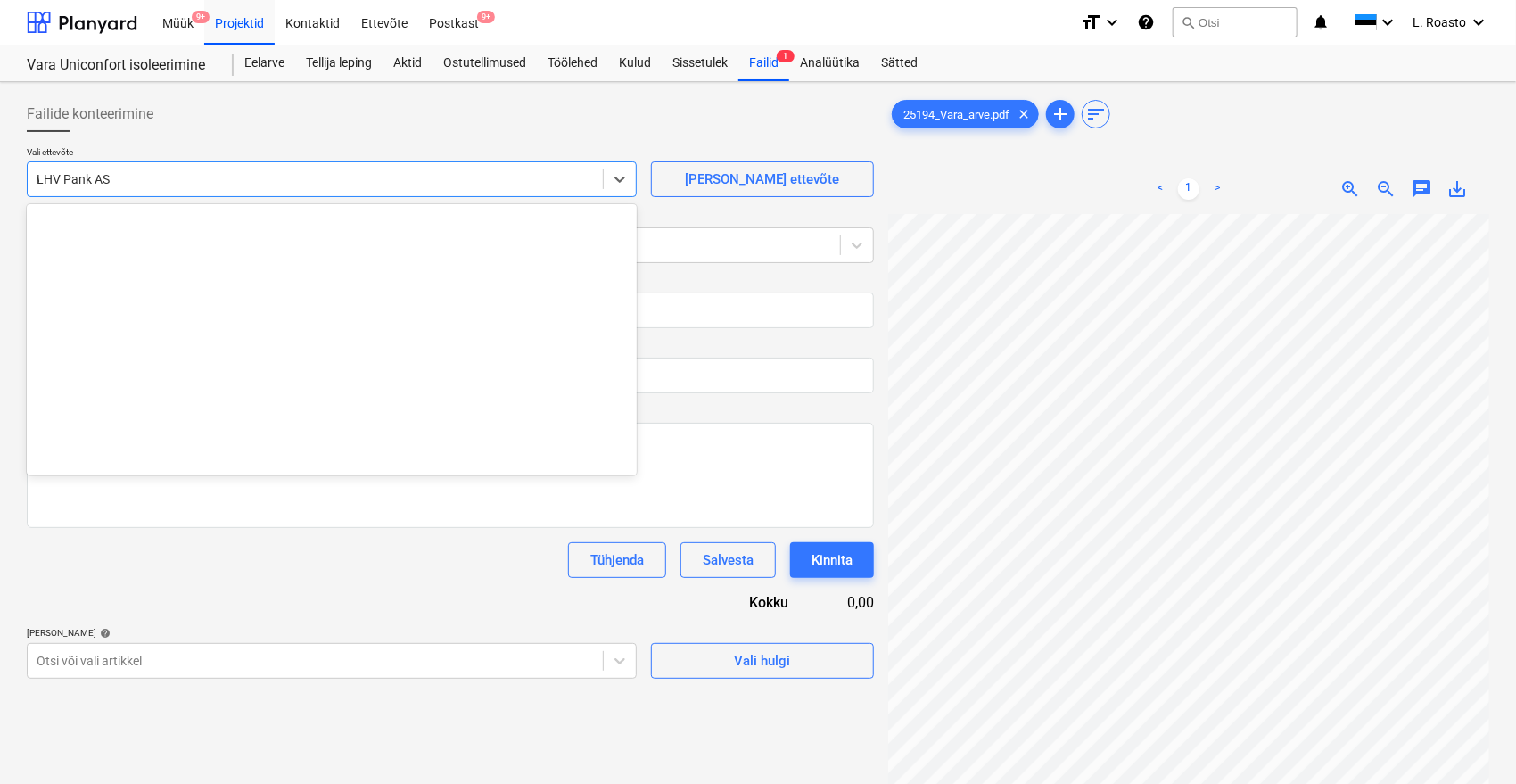
type input "vara"
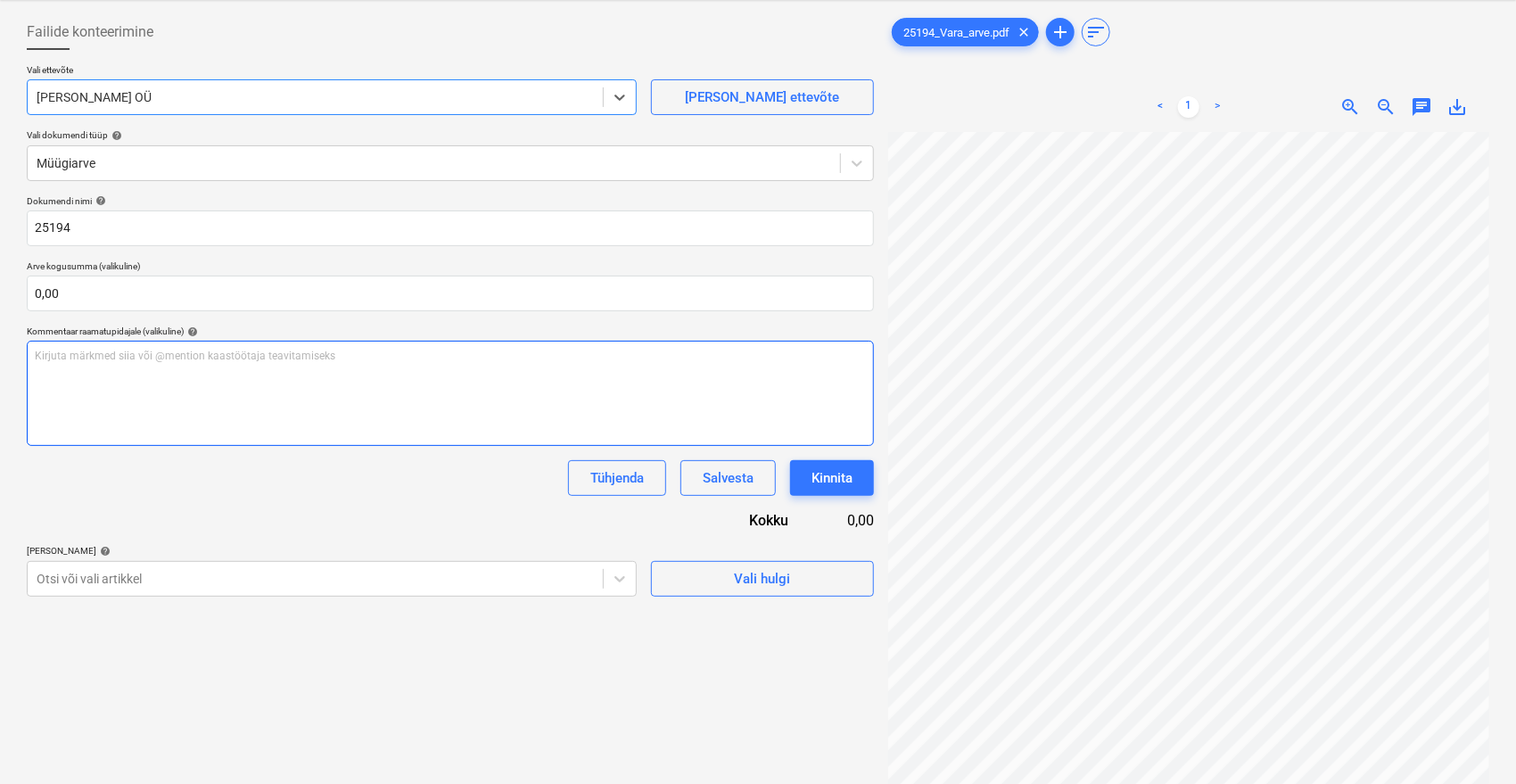
scroll to position [179, 0]
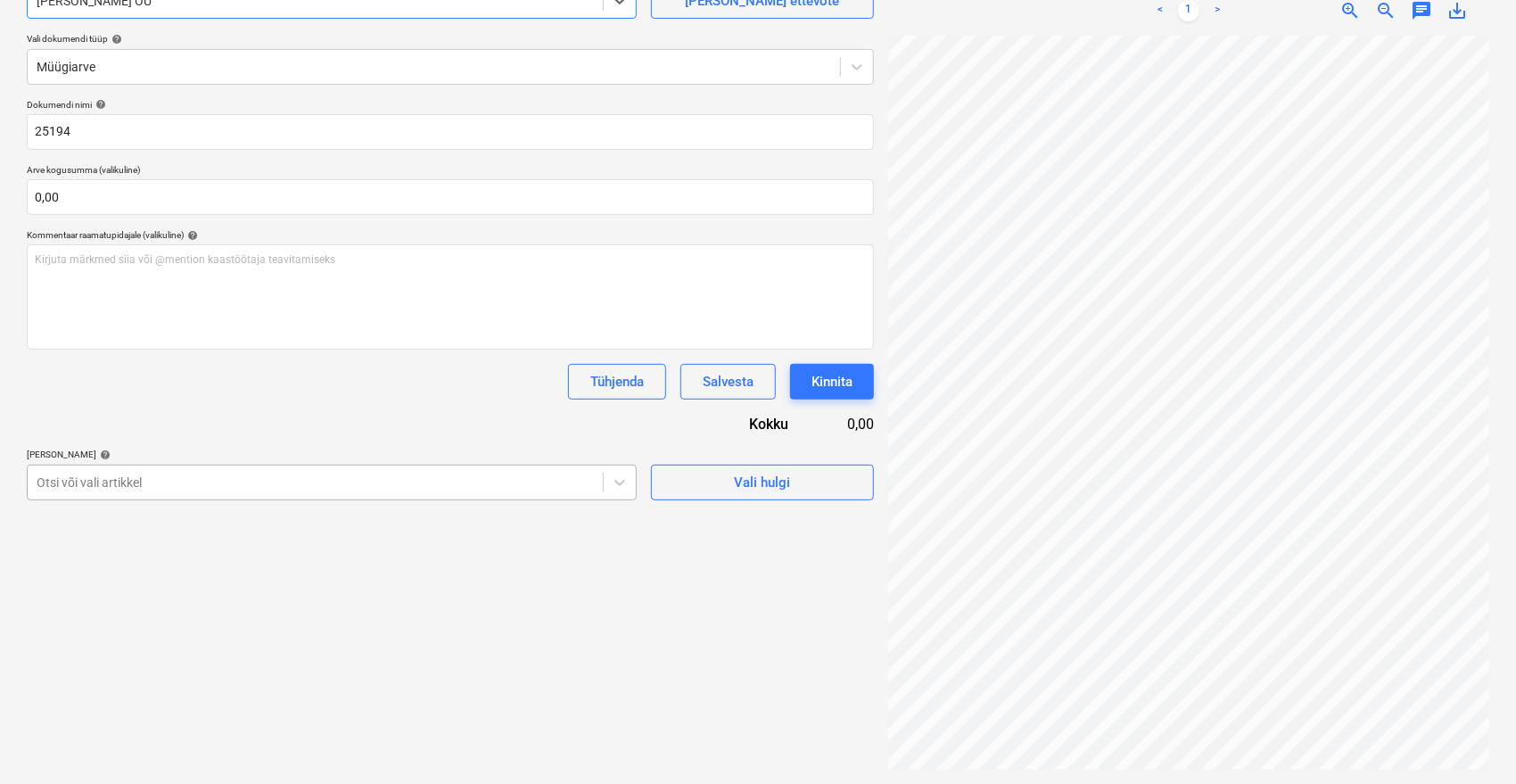
click at [166, 483] on div at bounding box center [315, 483] width 557 height 18
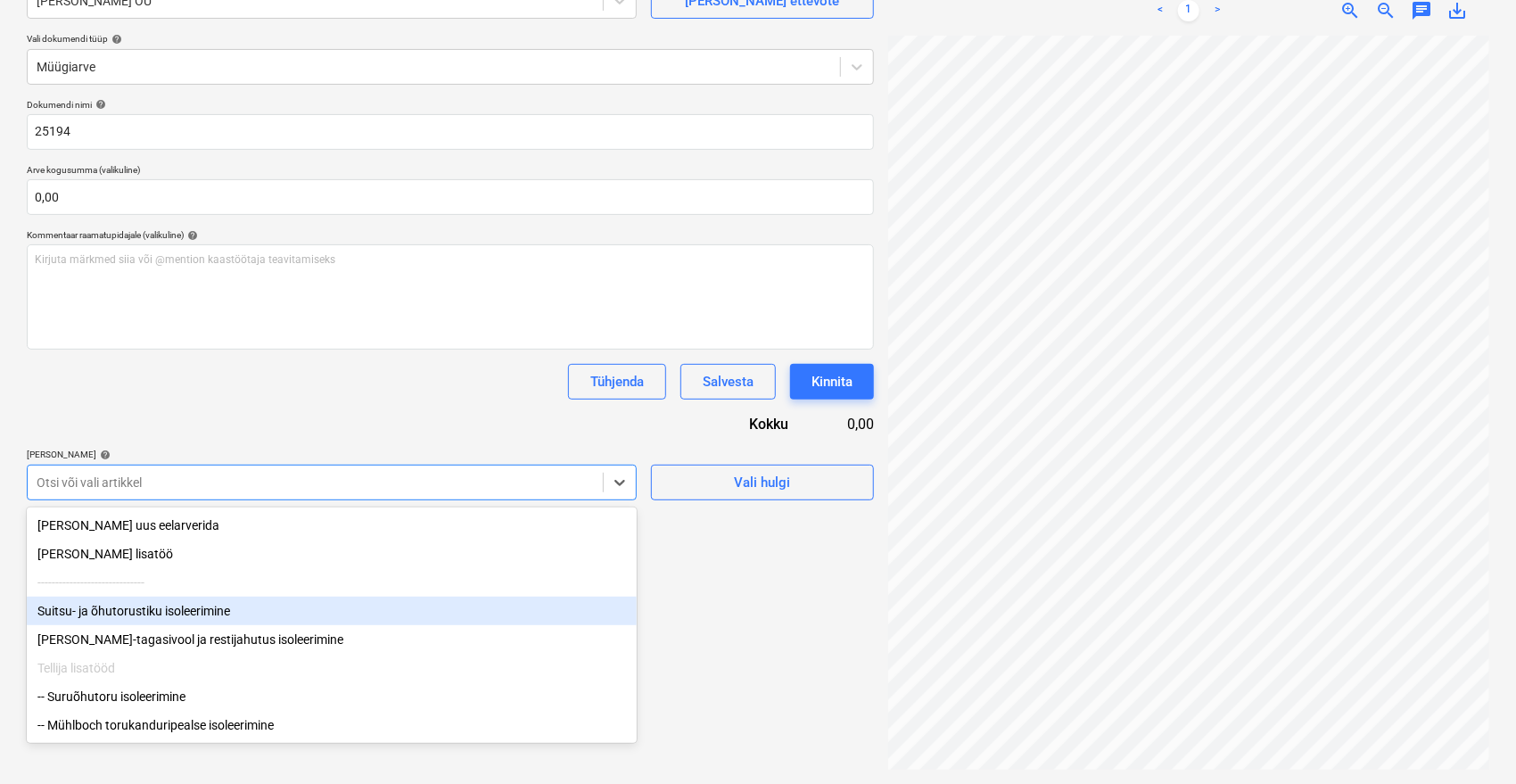
click at [128, 611] on div "Suitsu- ja õhutorustiku isoleerimine" at bounding box center [332, 611] width 610 height 29
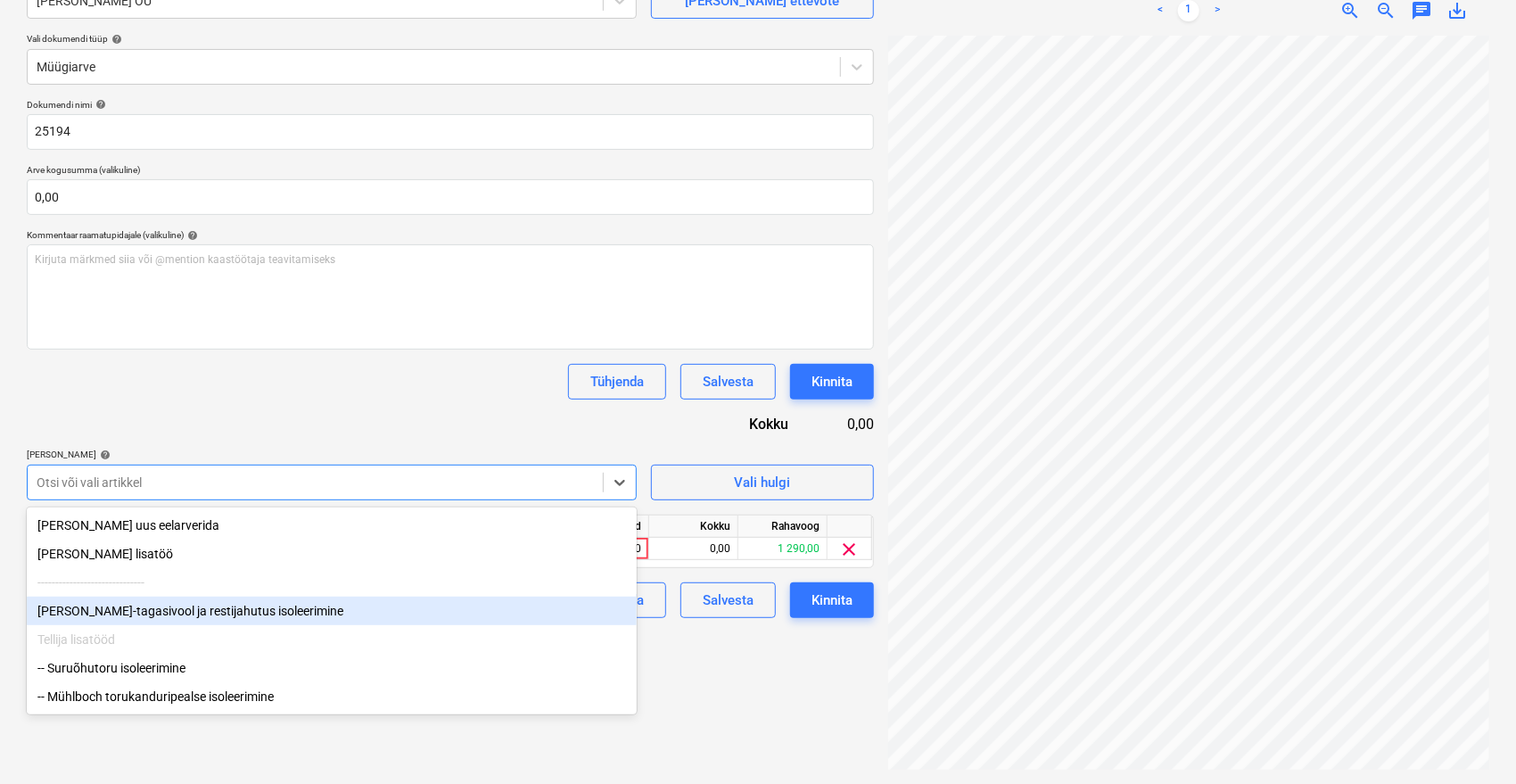
click at [126, 615] on div "[PERSON_NAME]-tagasivool ja restijahutus isoleerimine" at bounding box center [332, 611] width 610 height 29
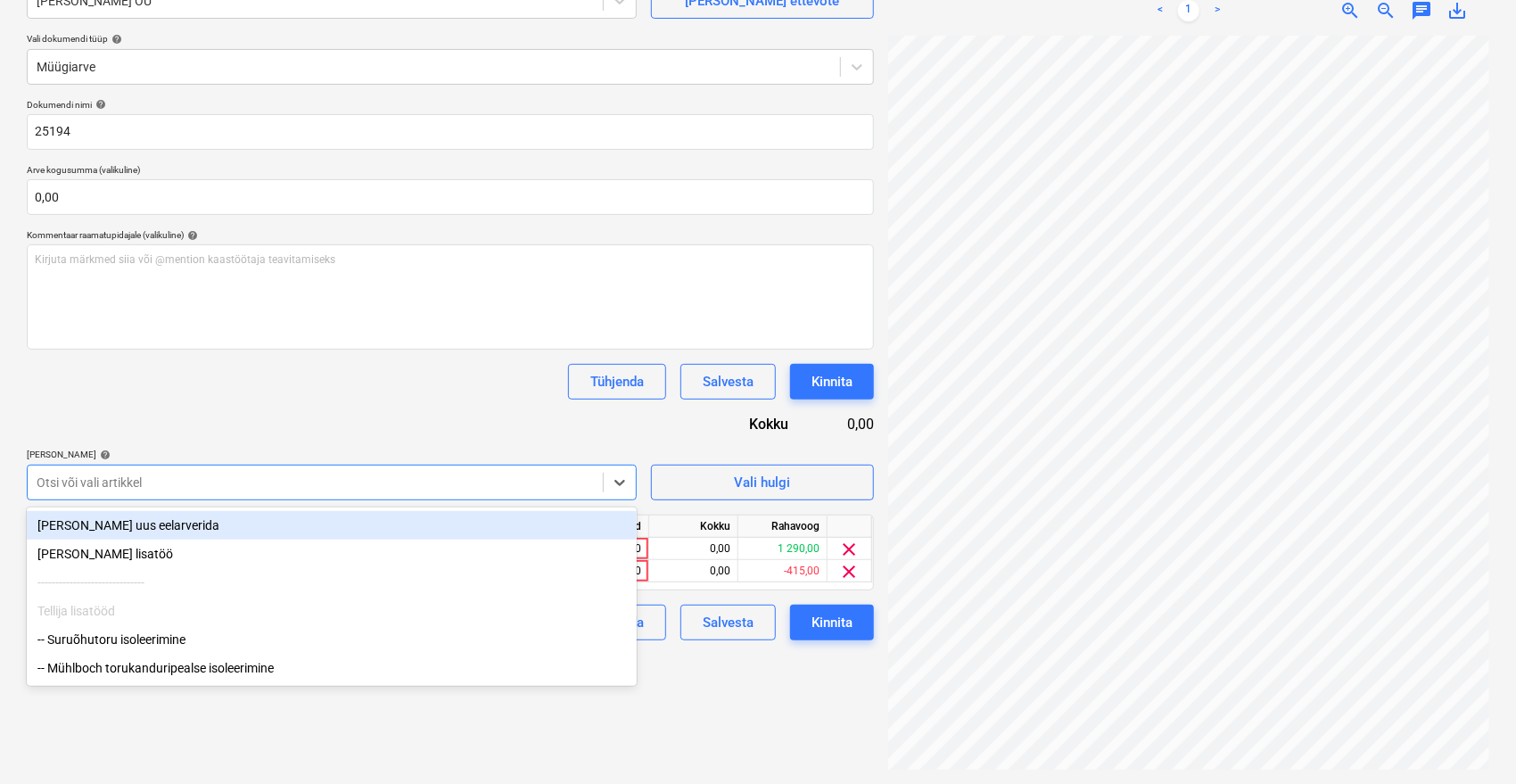
click at [264, 395] on div "Tühjenda Salvesta Kinnita" at bounding box center [450, 381] width 847 height 36
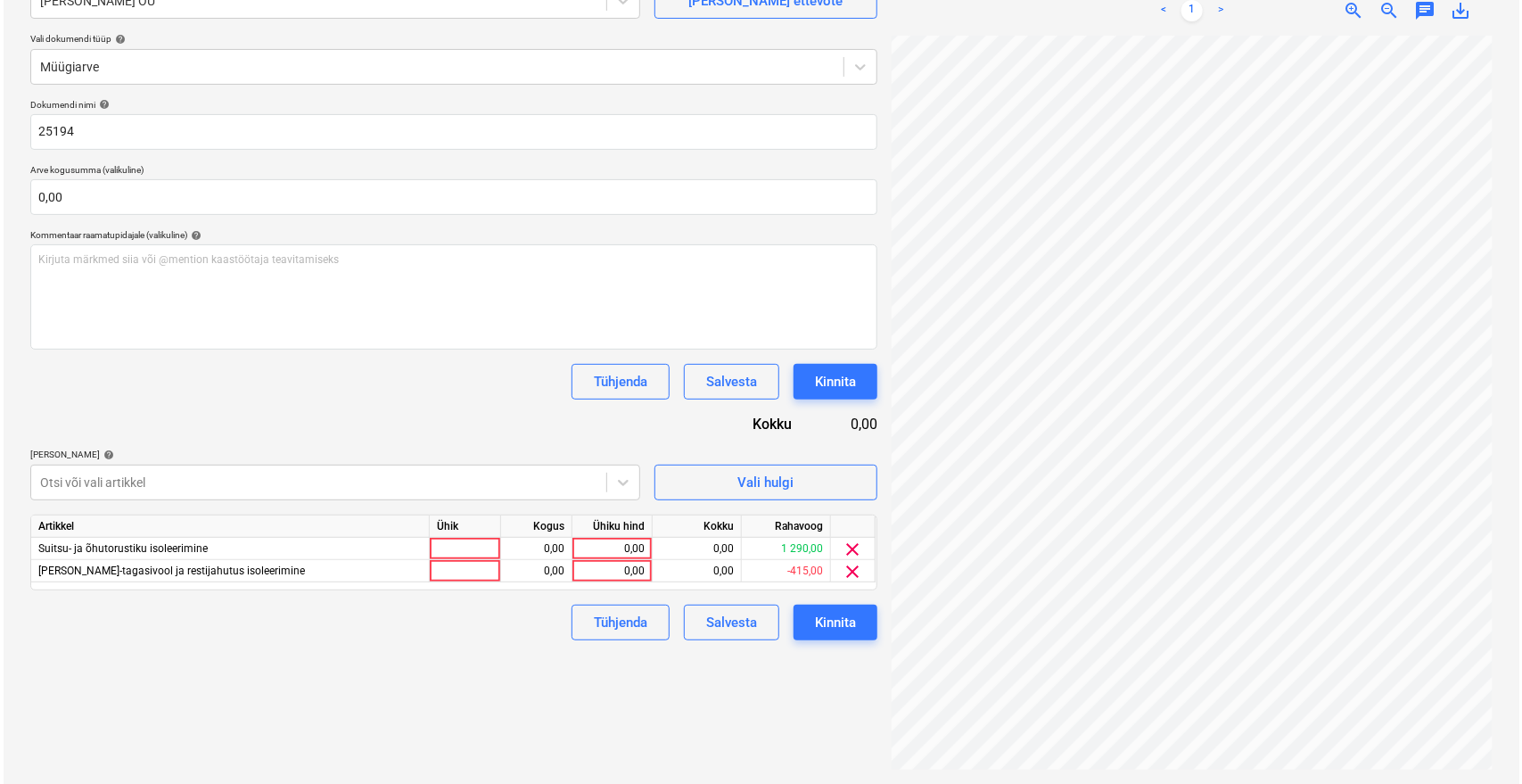
scroll to position [48, 72]
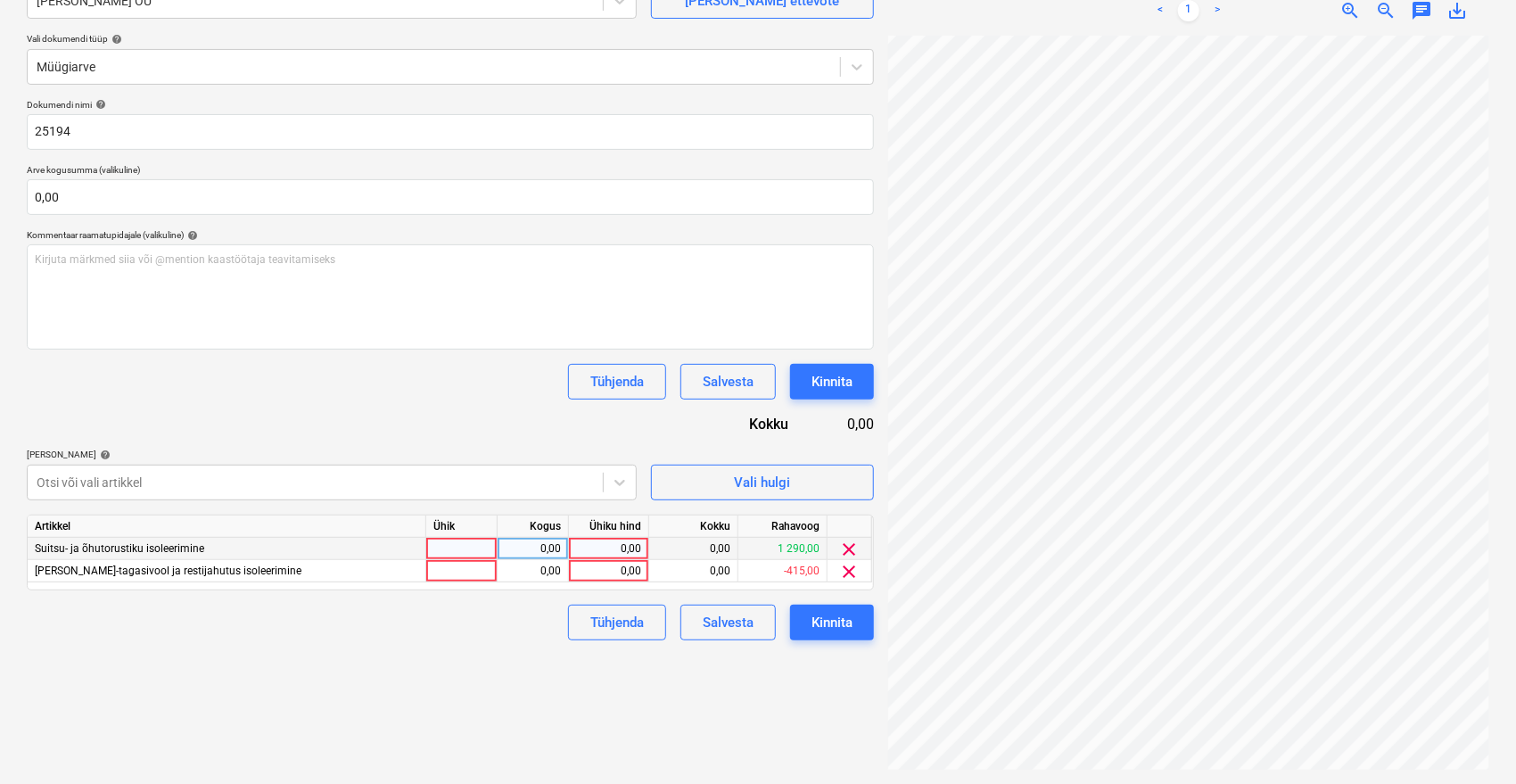
click at [609, 549] on div "0,00" at bounding box center [608, 548] width 65 height 22
type input "10200"
type input "7950"
click at [538, 683] on div "Failide konteerimine Vali ettevõte Vara Saeveski OÜ [PERSON_NAME] uus ettevõte …" at bounding box center [450, 344] width 861 height 866
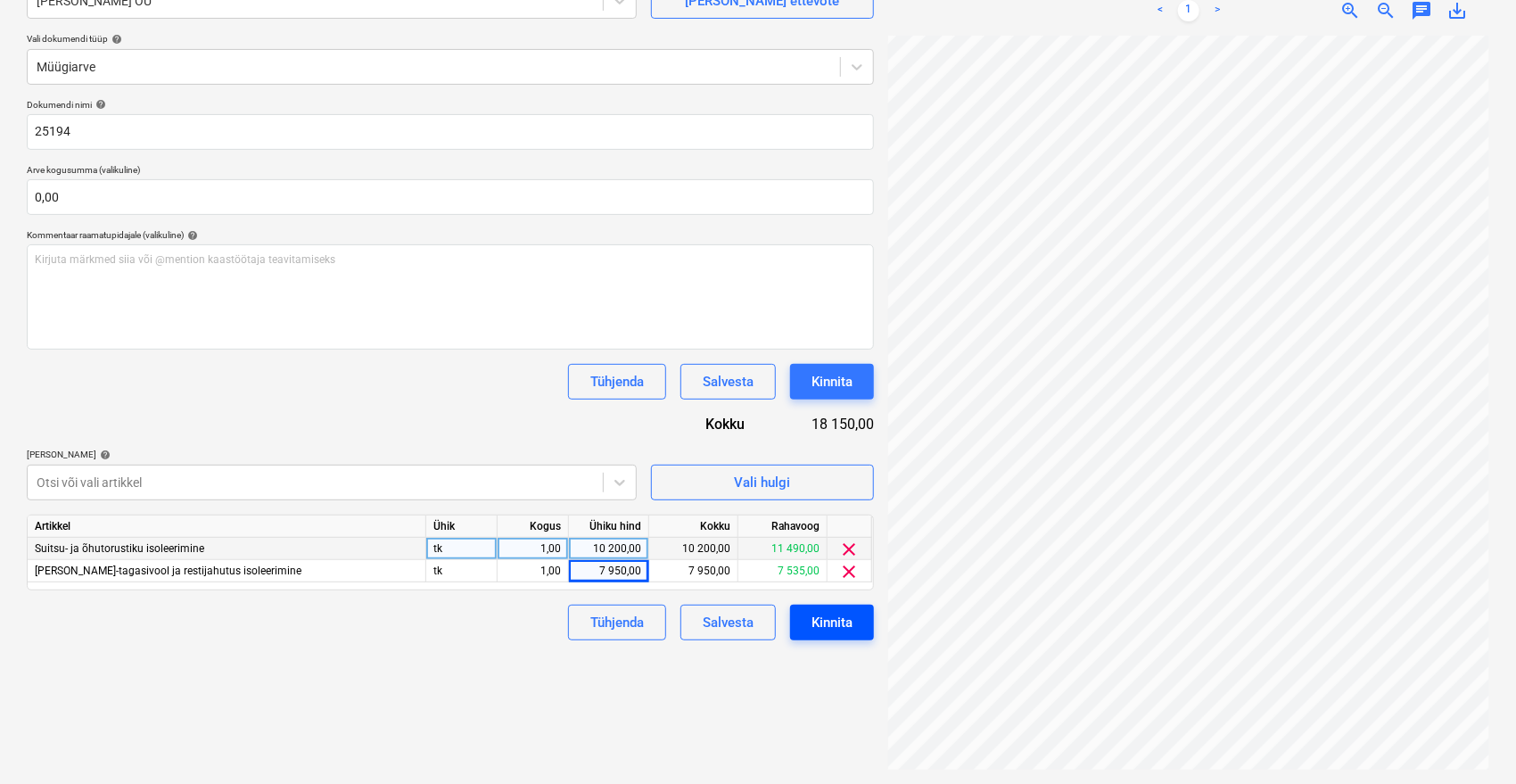
click at [836, 619] on div "Kinnita" at bounding box center [832, 623] width 41 height 23
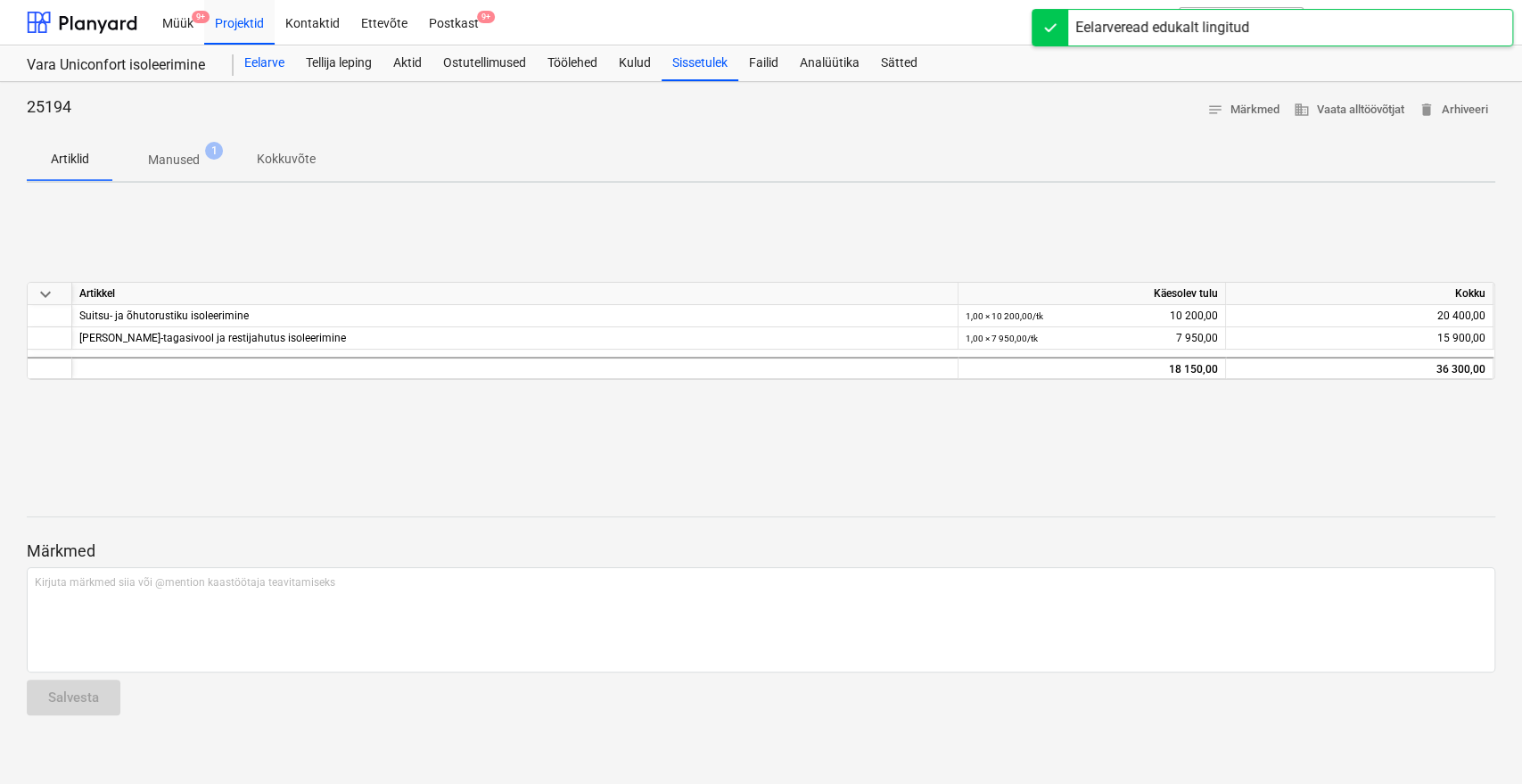
click at [291, 63] on div "Eelarve" at bounding box center [264, 64] width 62 height 36
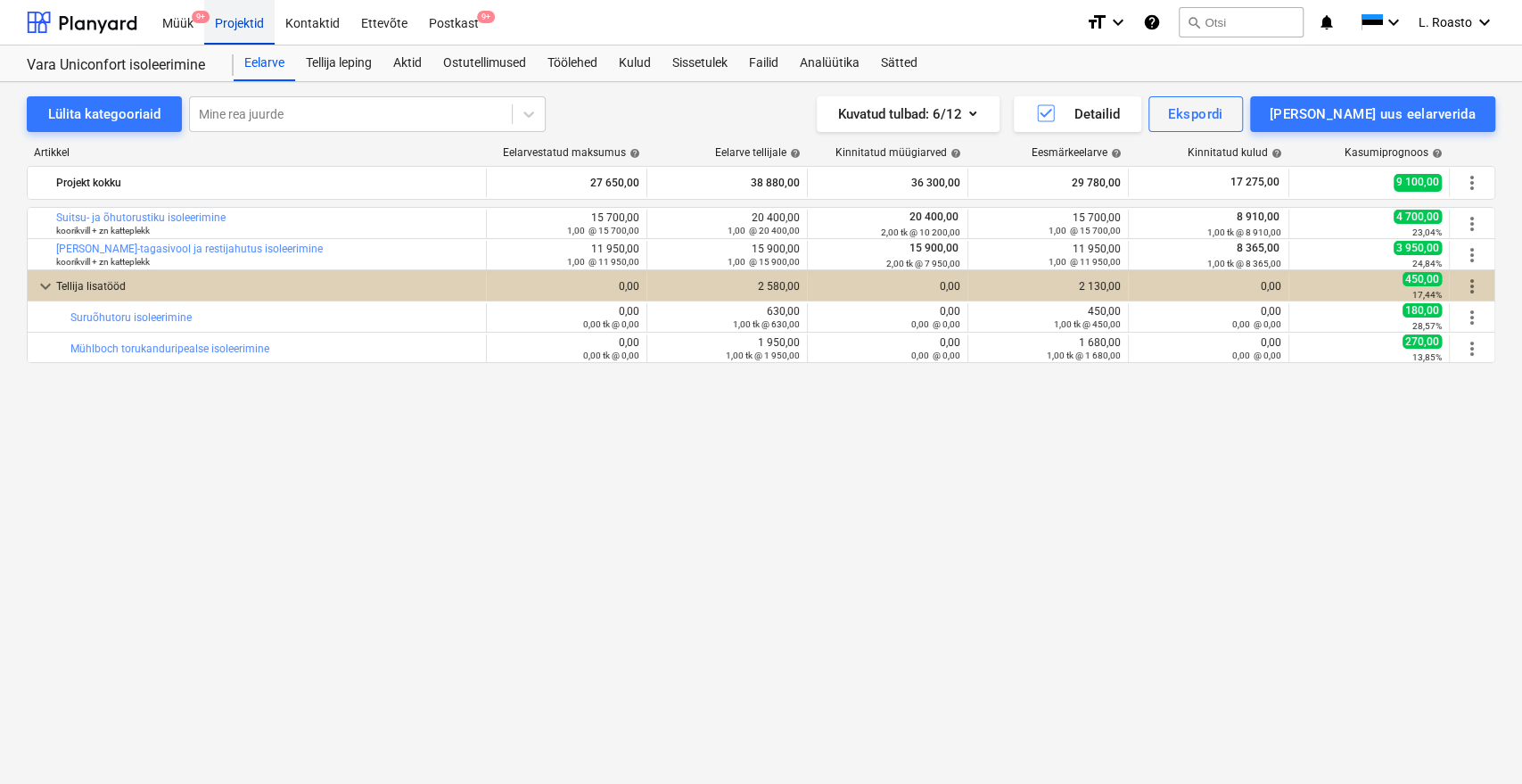
click at [264, 21] on div "Projektid" at bounding box center [240, 22] width 71 height 46
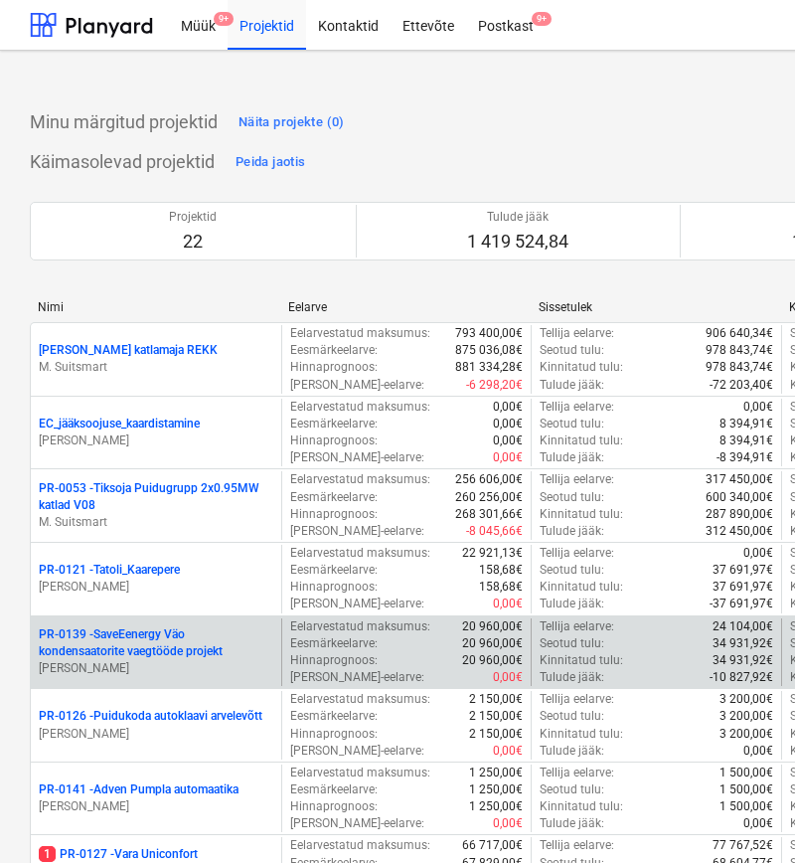
scroll to position [110, 0]
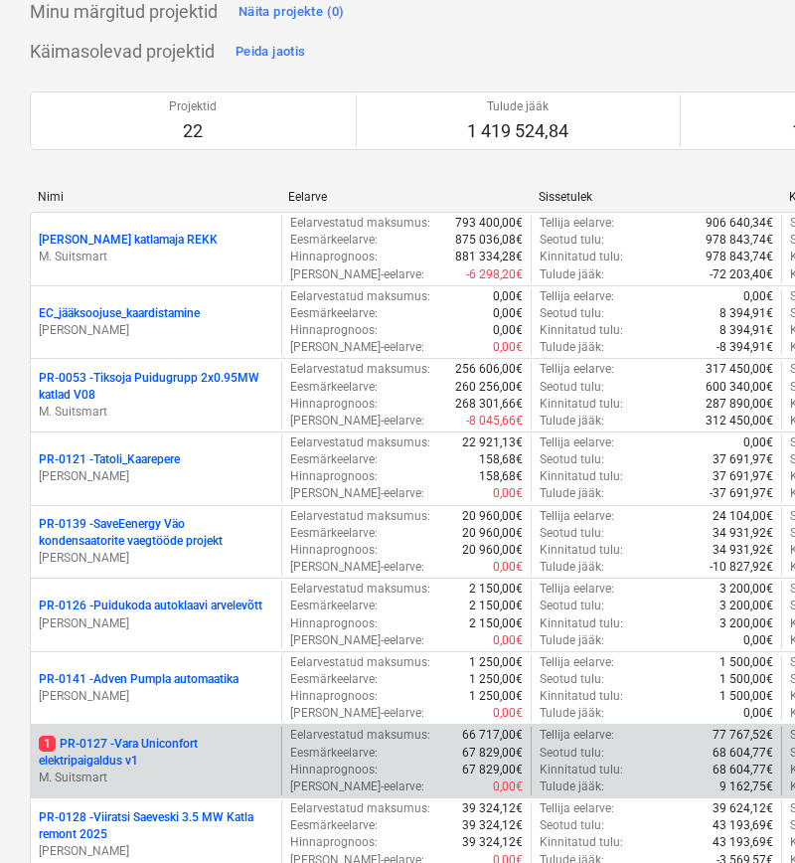
click at [150, 758] on p "1 PR-0127 - Vara Uniconfort elektripaigaldus v1" at bounding box center [156, 752] width 235 height 34
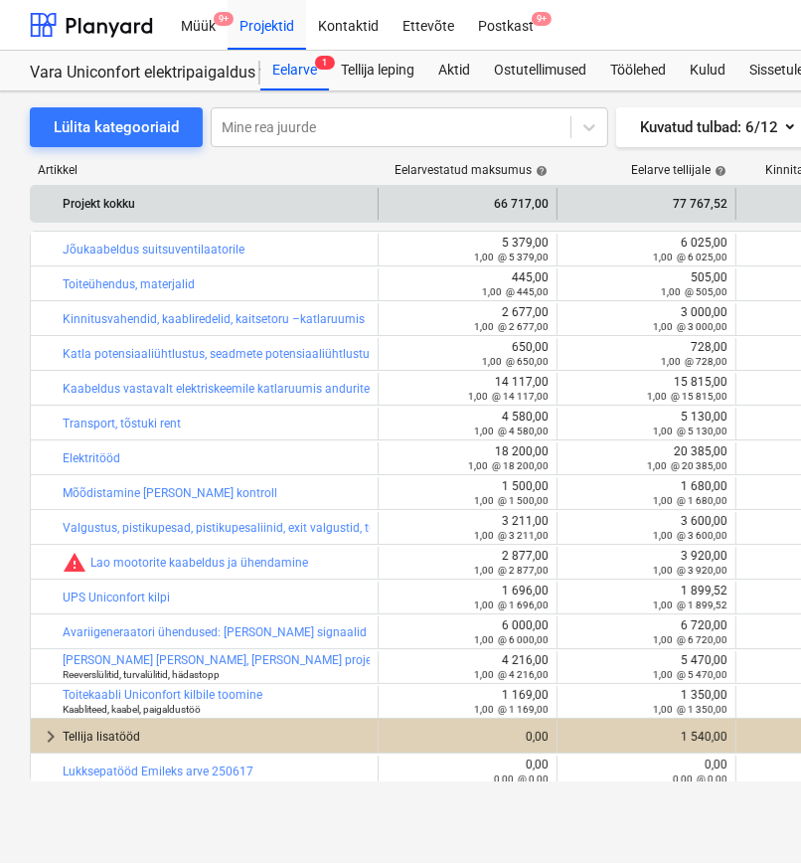
click at [364, 168] on div "Artikkel" at bounding box center [204, 170] width 348 height 14
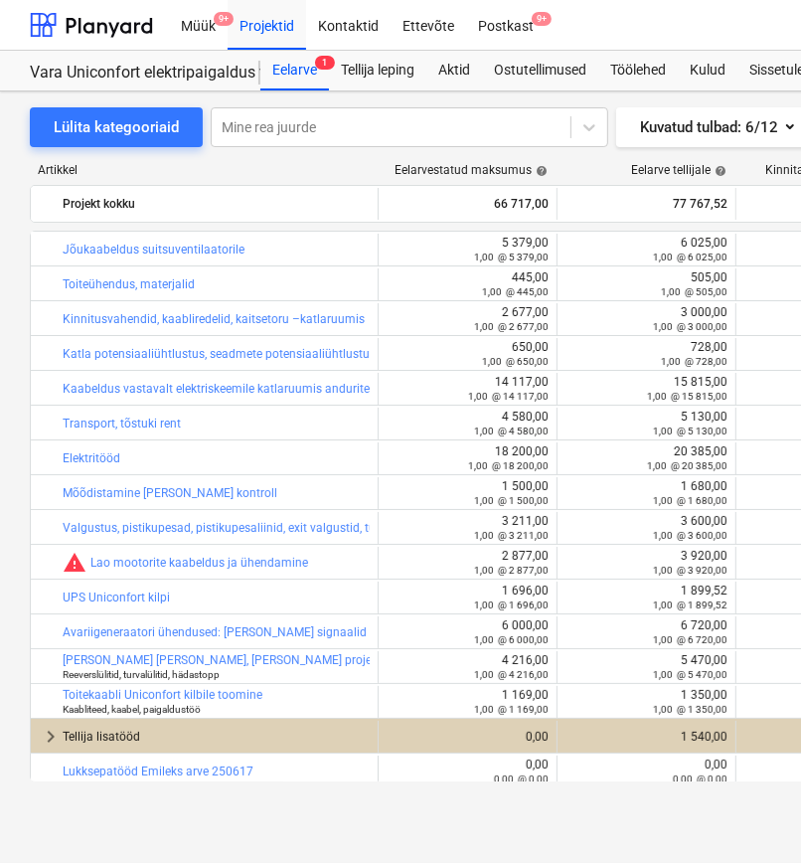
scroll to position [6, 0]
